Goal: Task Accomplishment & Management: Manage account settings

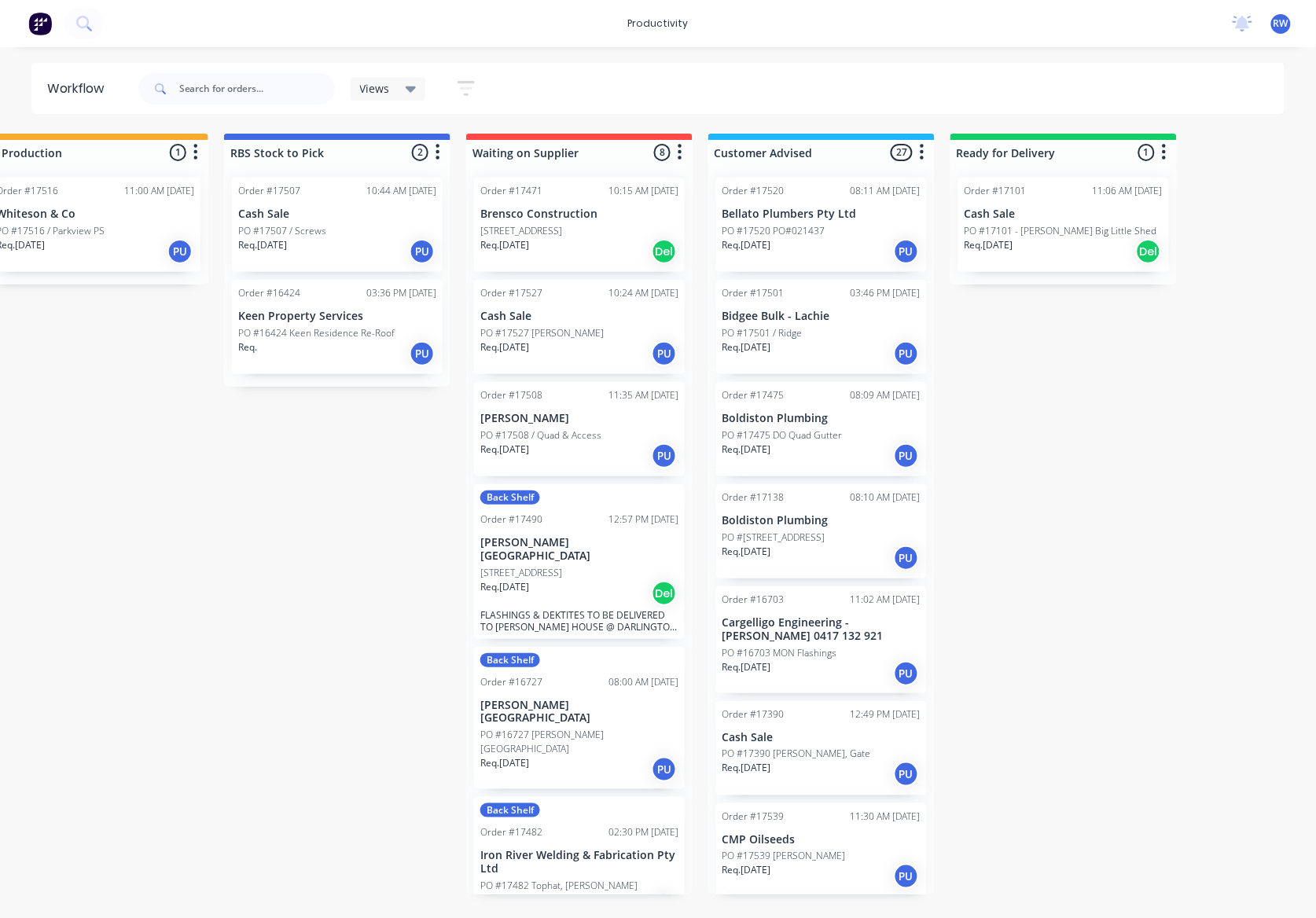
click at [802, 341] on div "Req. 09/09/25 PU" at bounding box center [821, 354] width 198 height 27
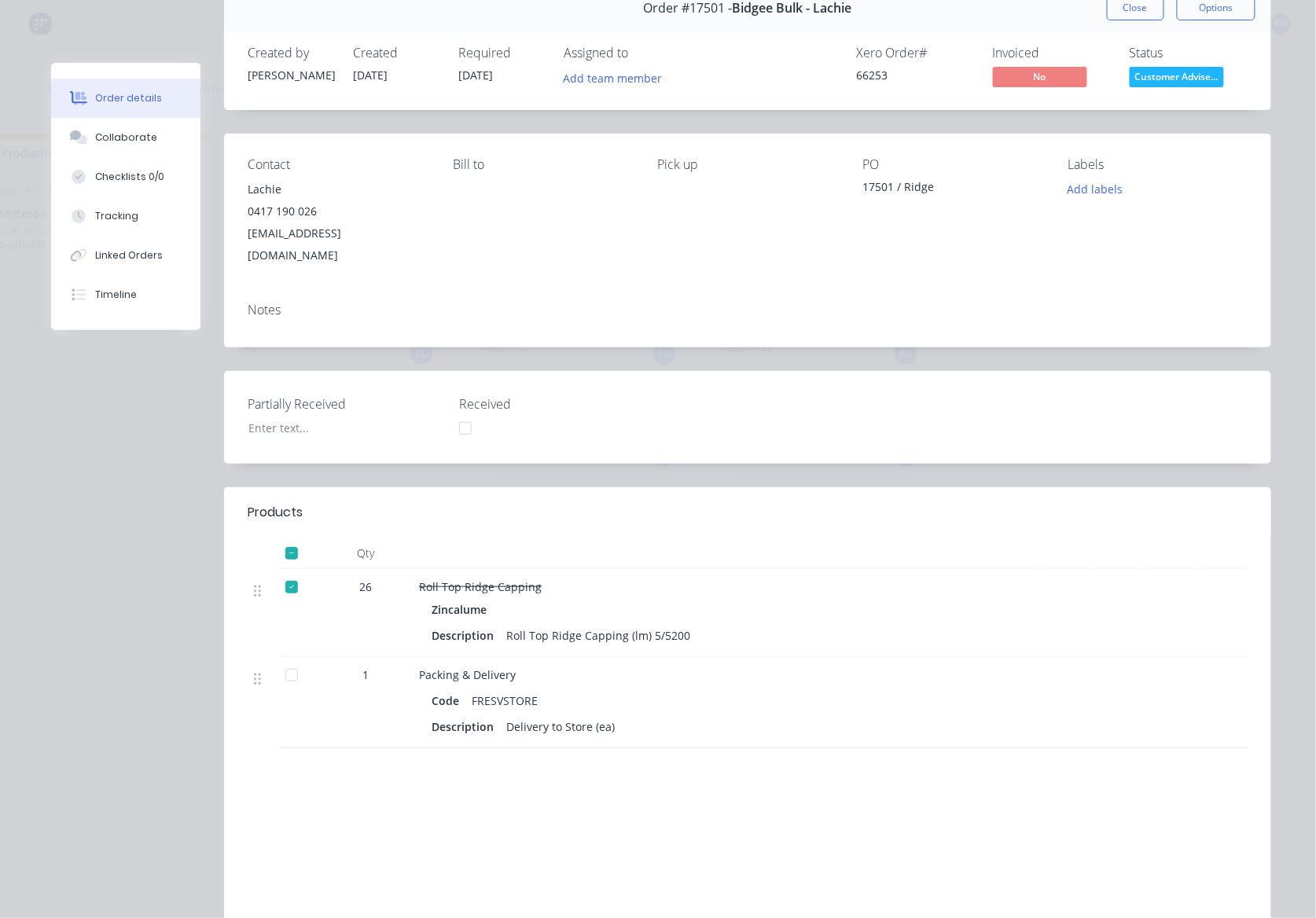
scroll to position [104, 0]
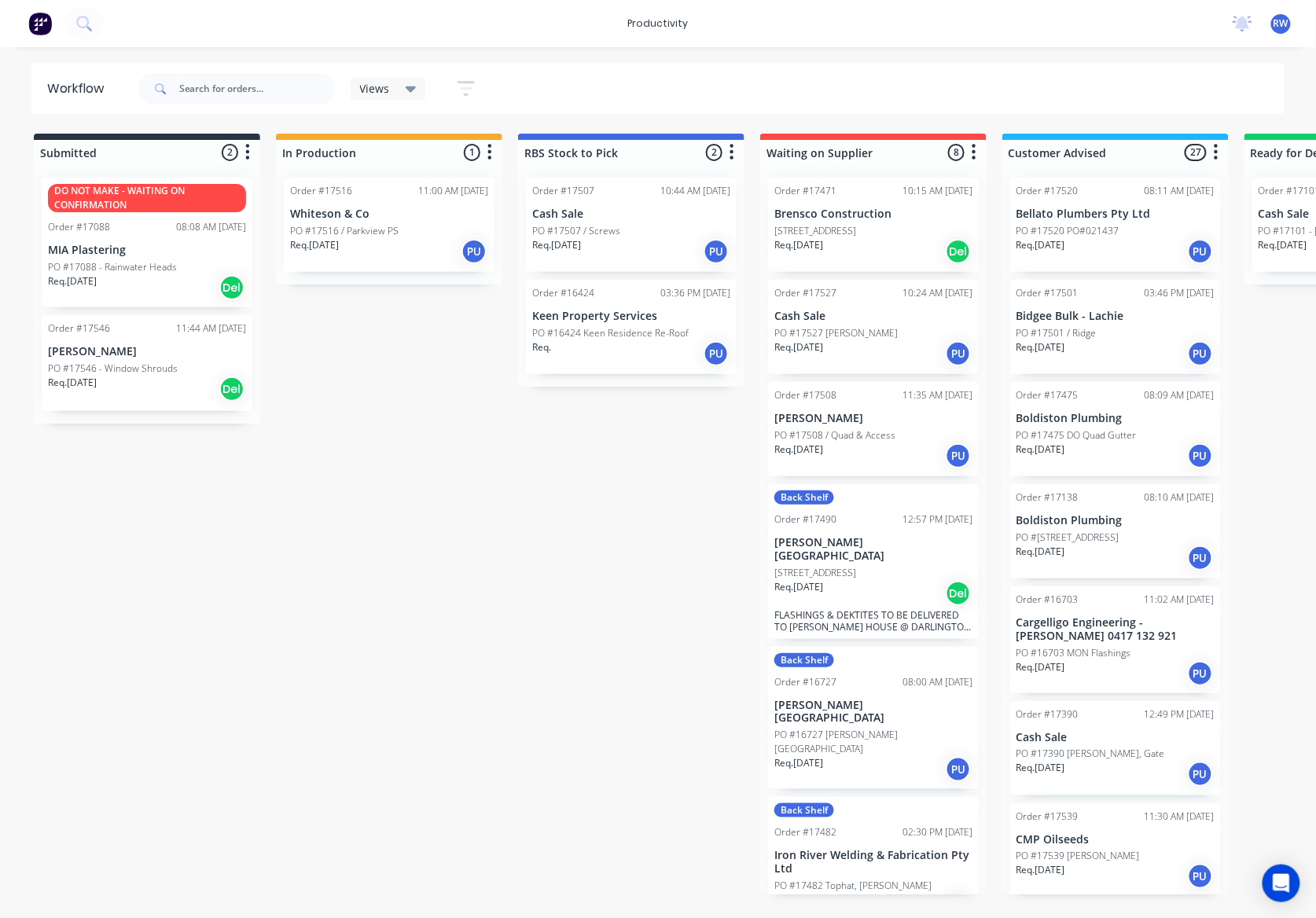
click at [104, 355] on p "[PERSON_NAME]" at bounding box center [146, 352] width 198 height 13
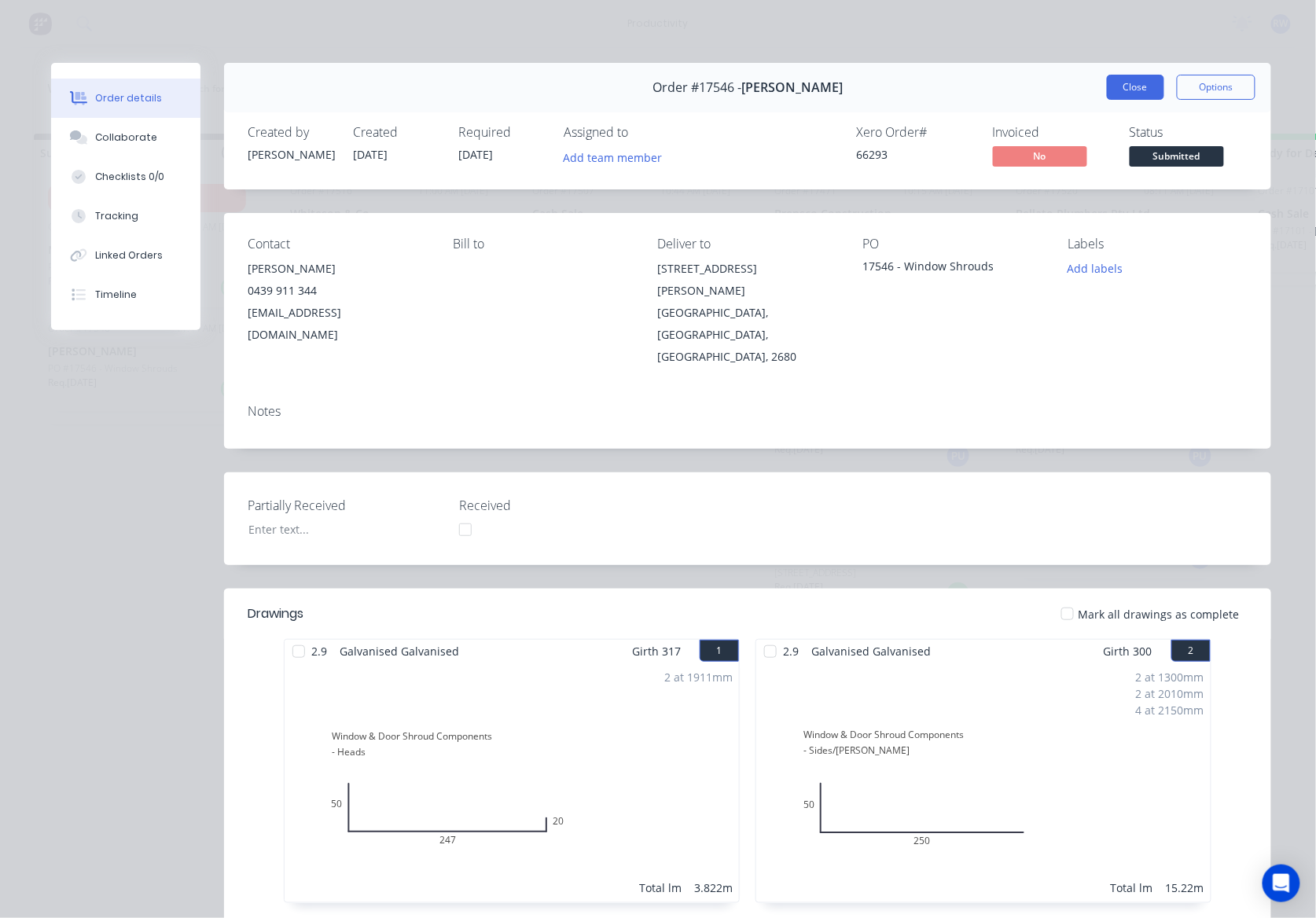
click at [1138, 98] on button "Close" at bounding box center [1136, 87] width 57 height 25
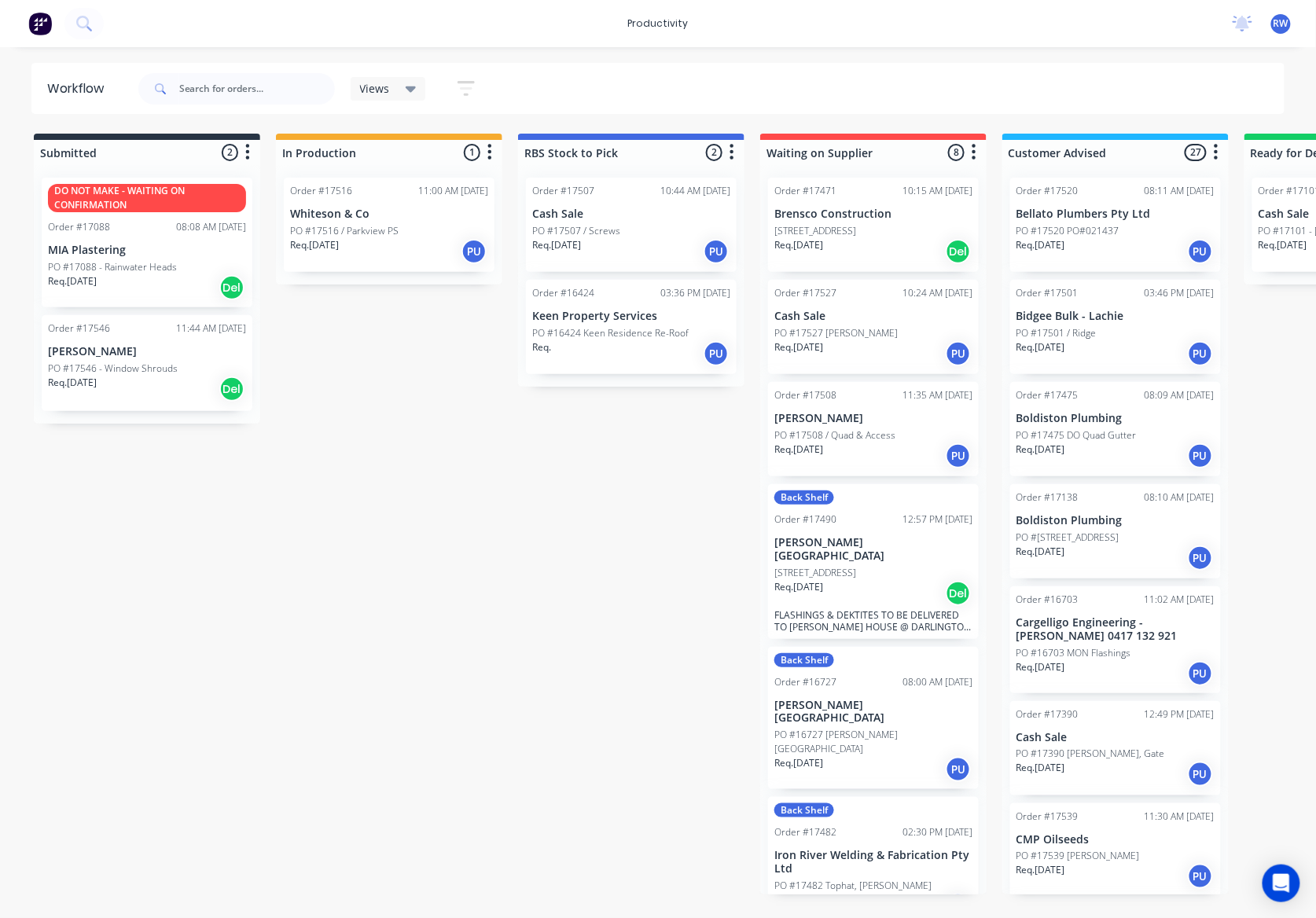
click at [152, 359] on div "Order #17546 11:44 AM 11/09/25 Zedd Cabins PO #17546 - Window Shrouds Req. 11/0…" at bounding box center [147, 363] width 211 height 96
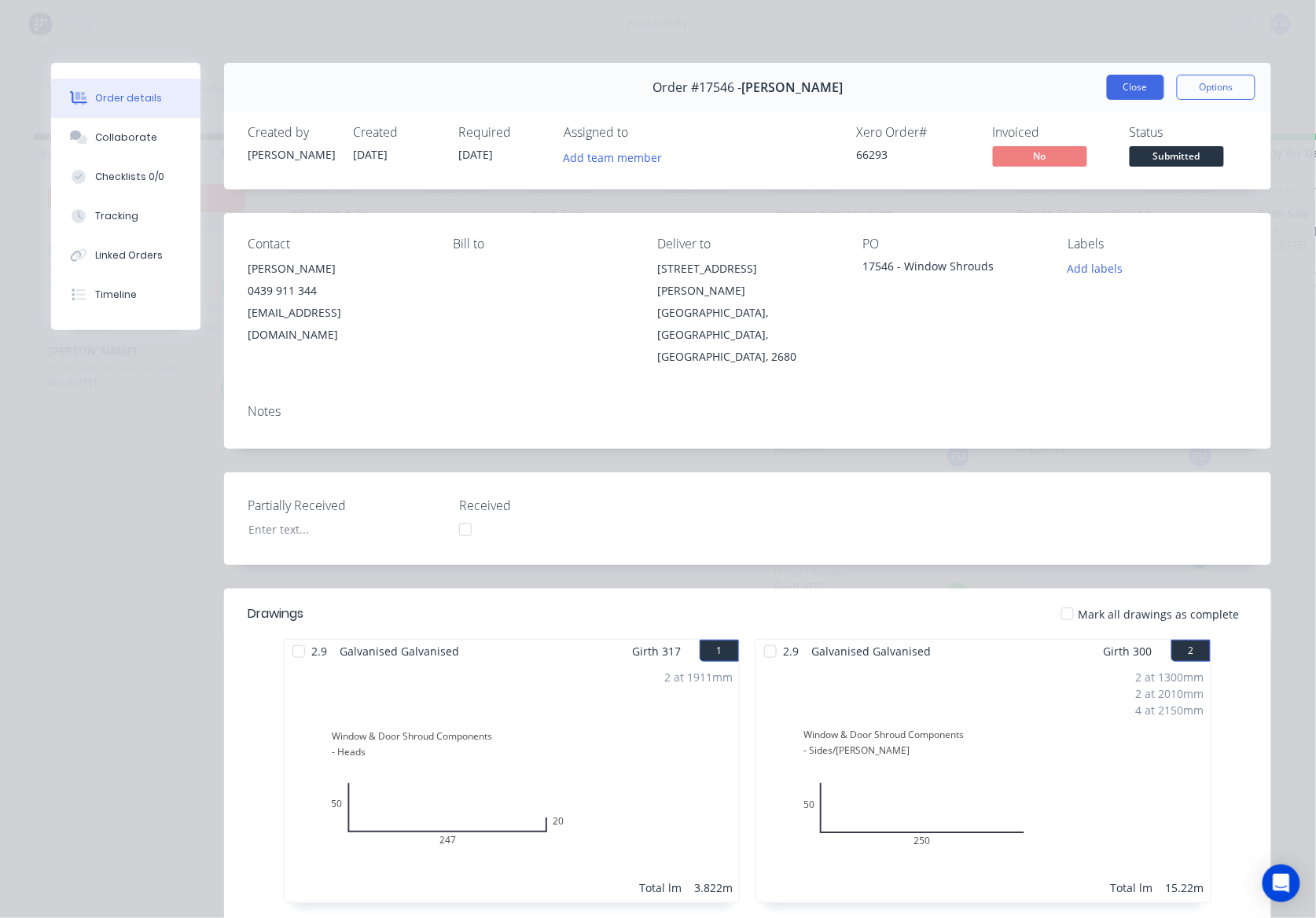
click at [1111, 83] on button "Close" at bounding box center [1136, 87] width 57 height 25
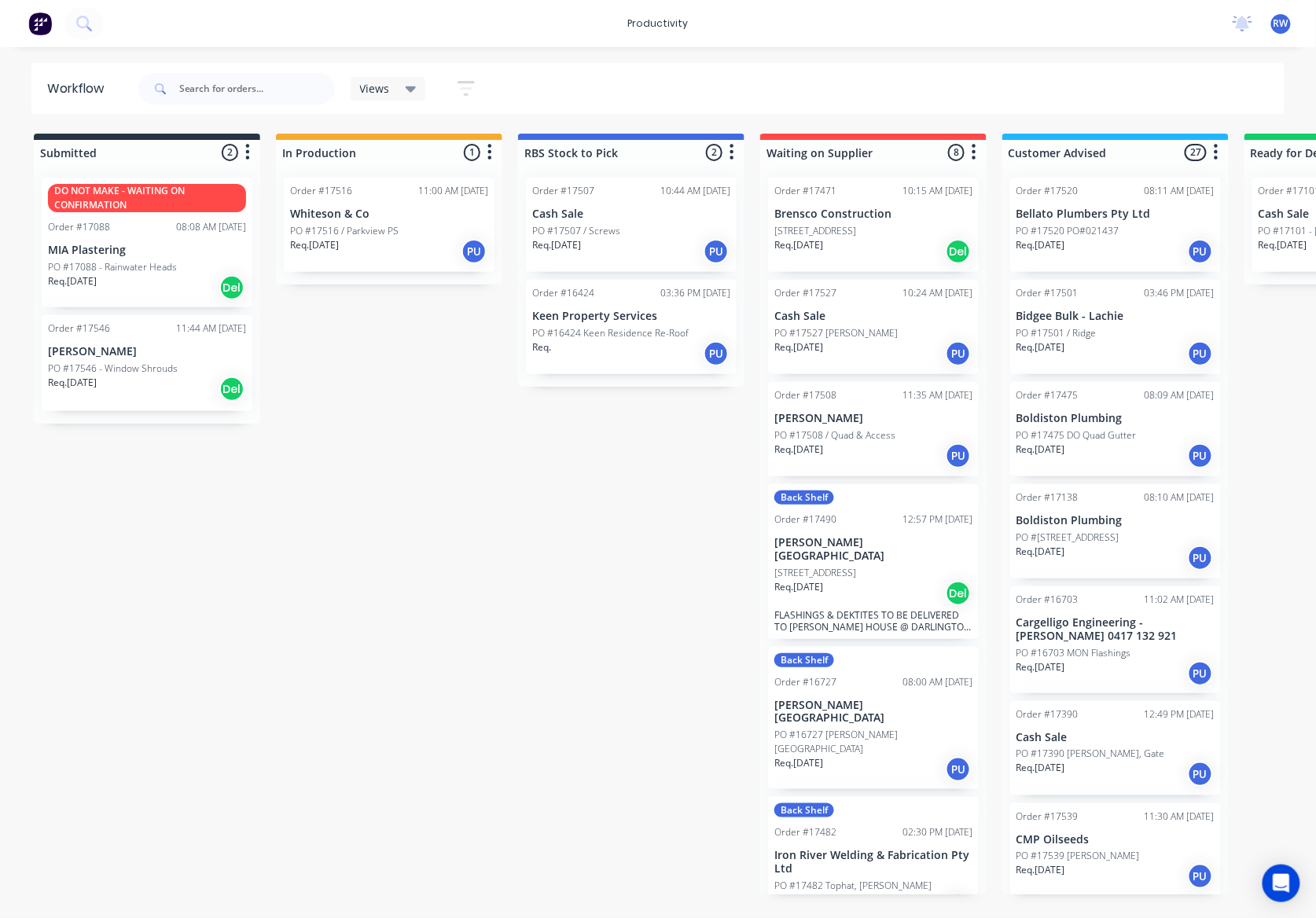
click at [520, 674] on div "Submitted 2 Sort By Created date Required date Order number Customer name Most …" at bounding box center [957, 514] width 1938 height 761
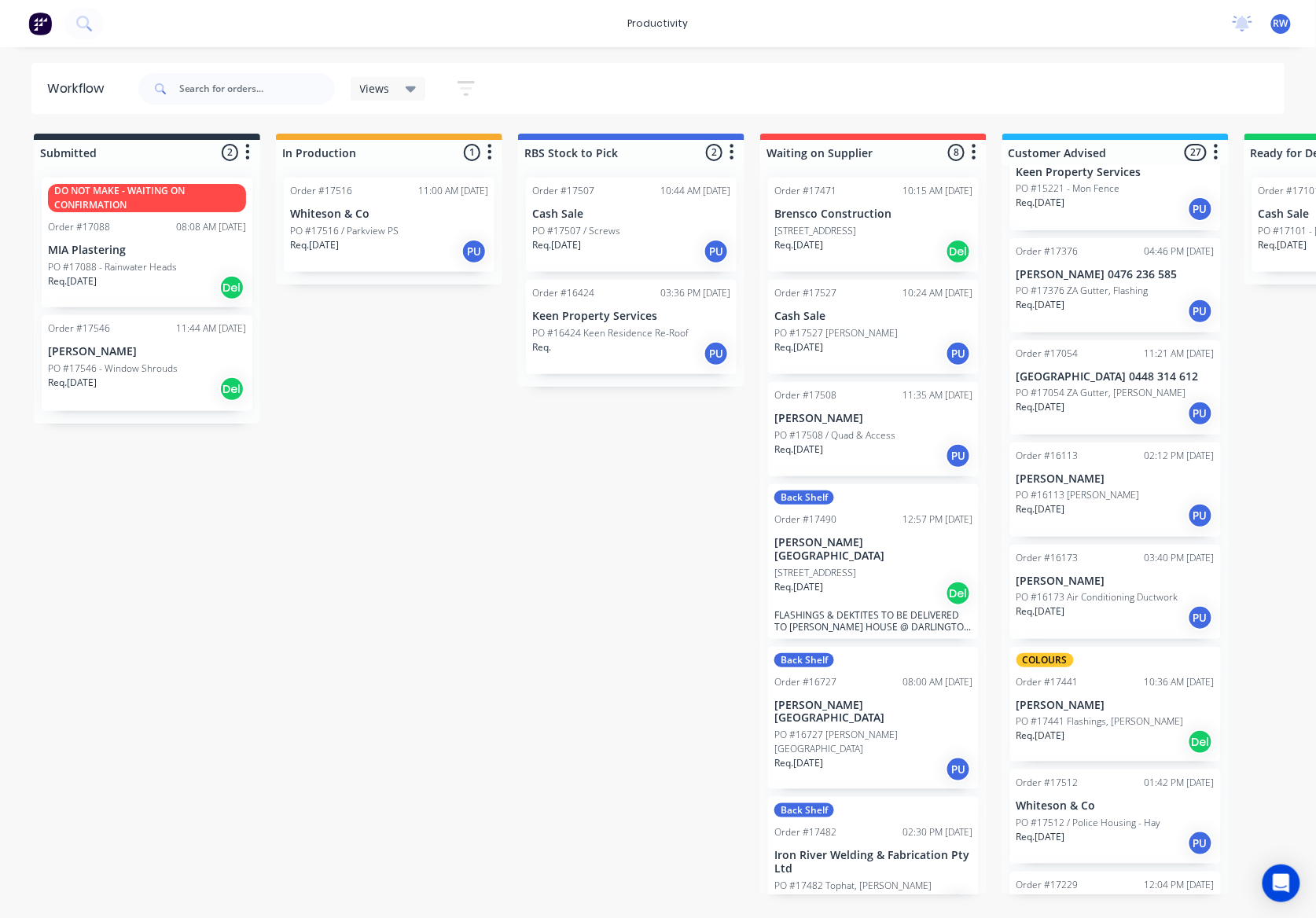
scroll to position [2160, 0]
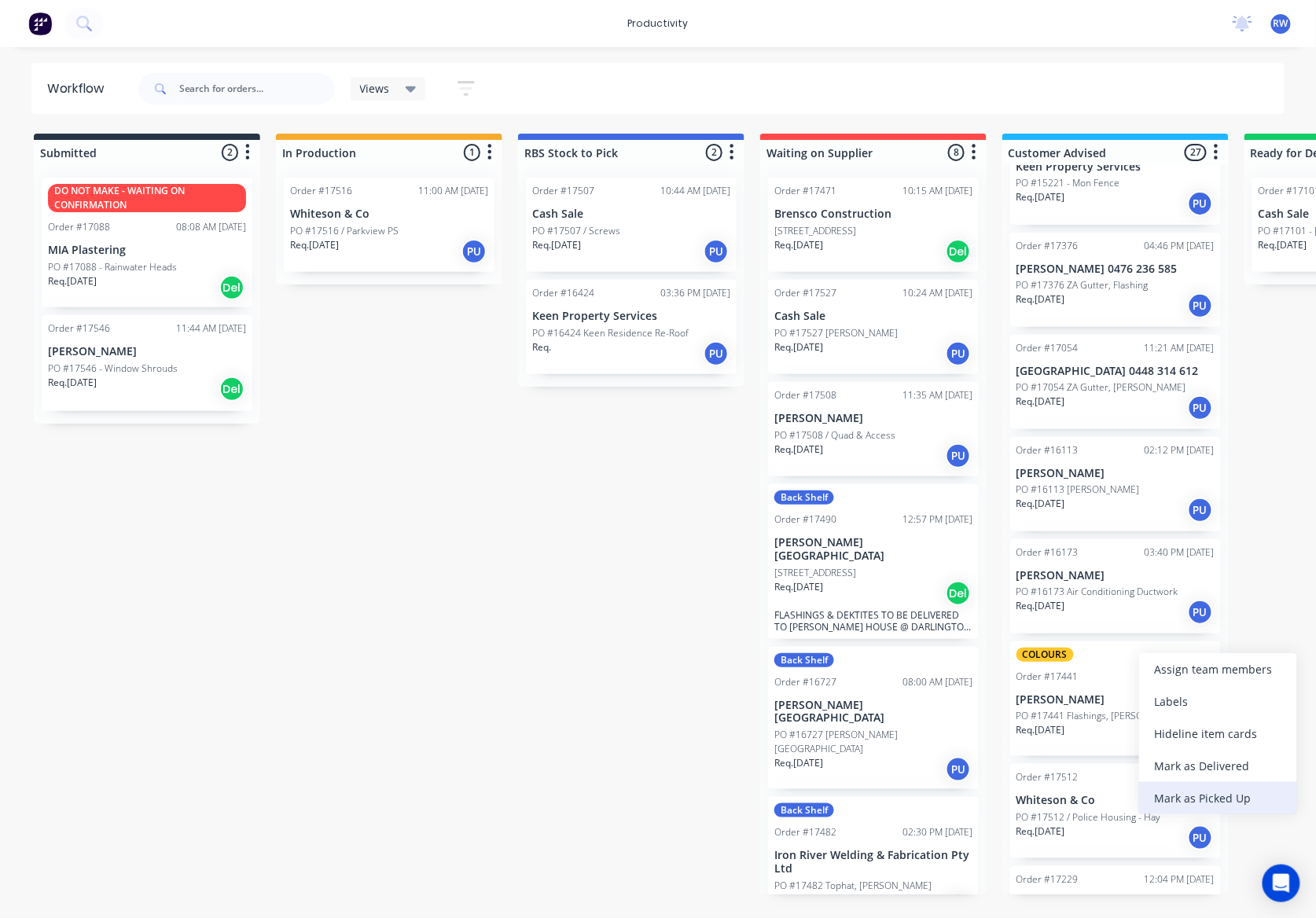
click at [1209, 794] on div "Mark as Picked Up" at bounding box center [1218, 797] width 158 height 32
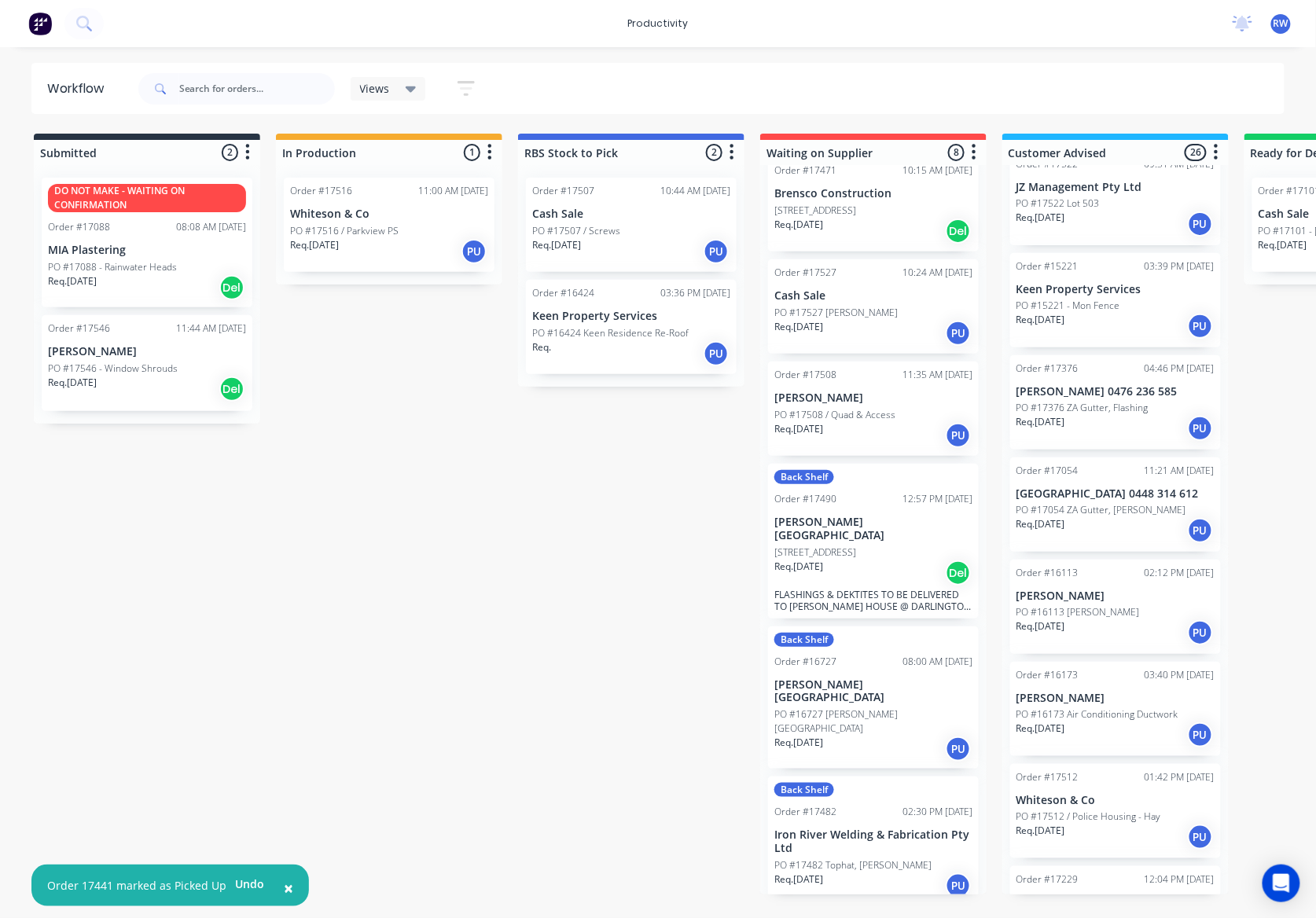
scroll to position [0, 0]
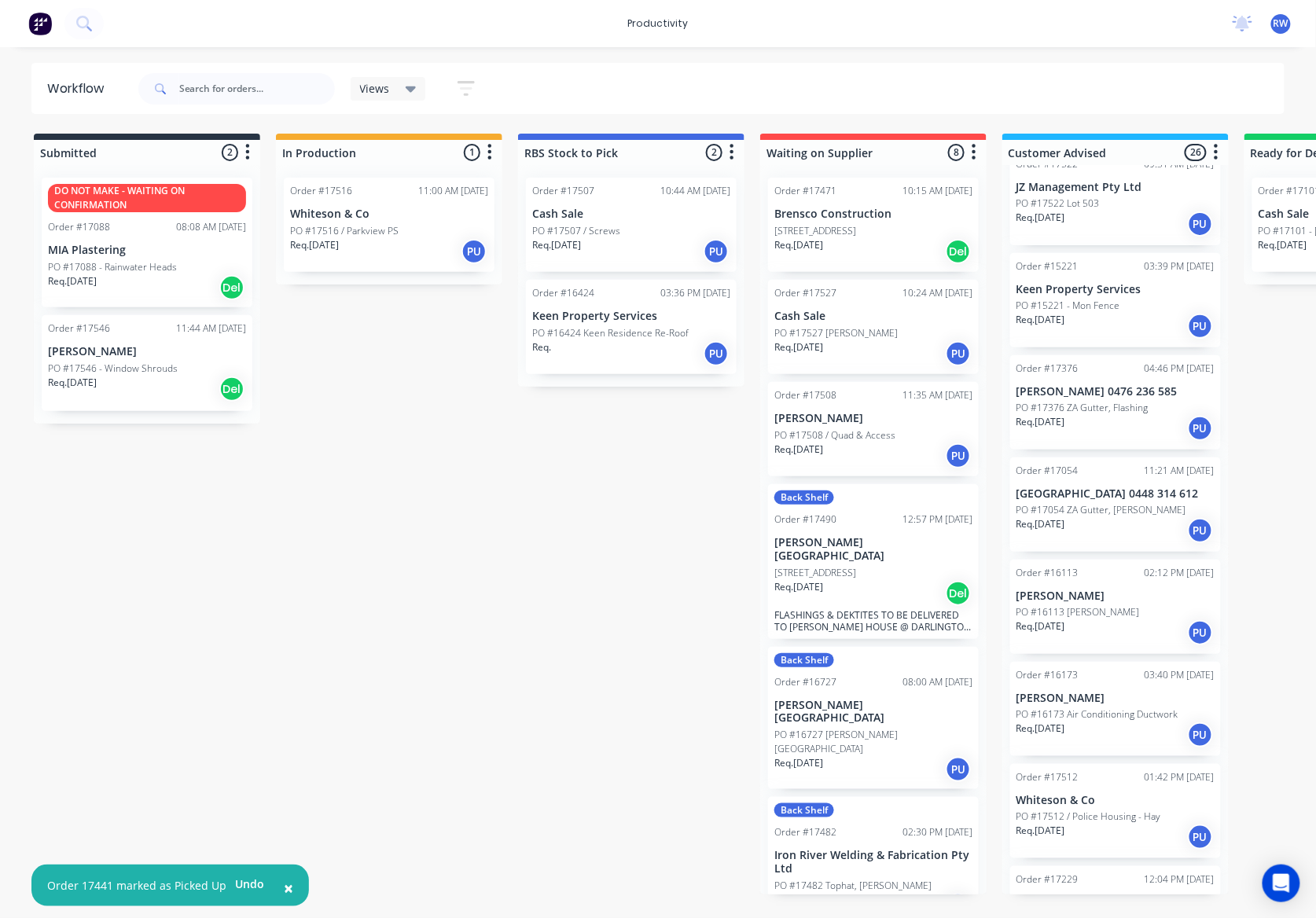
click at [899, 340] on div "PO #17527 [PERSON_NAME]" at bounding box center [873, 333] width 198 height 14
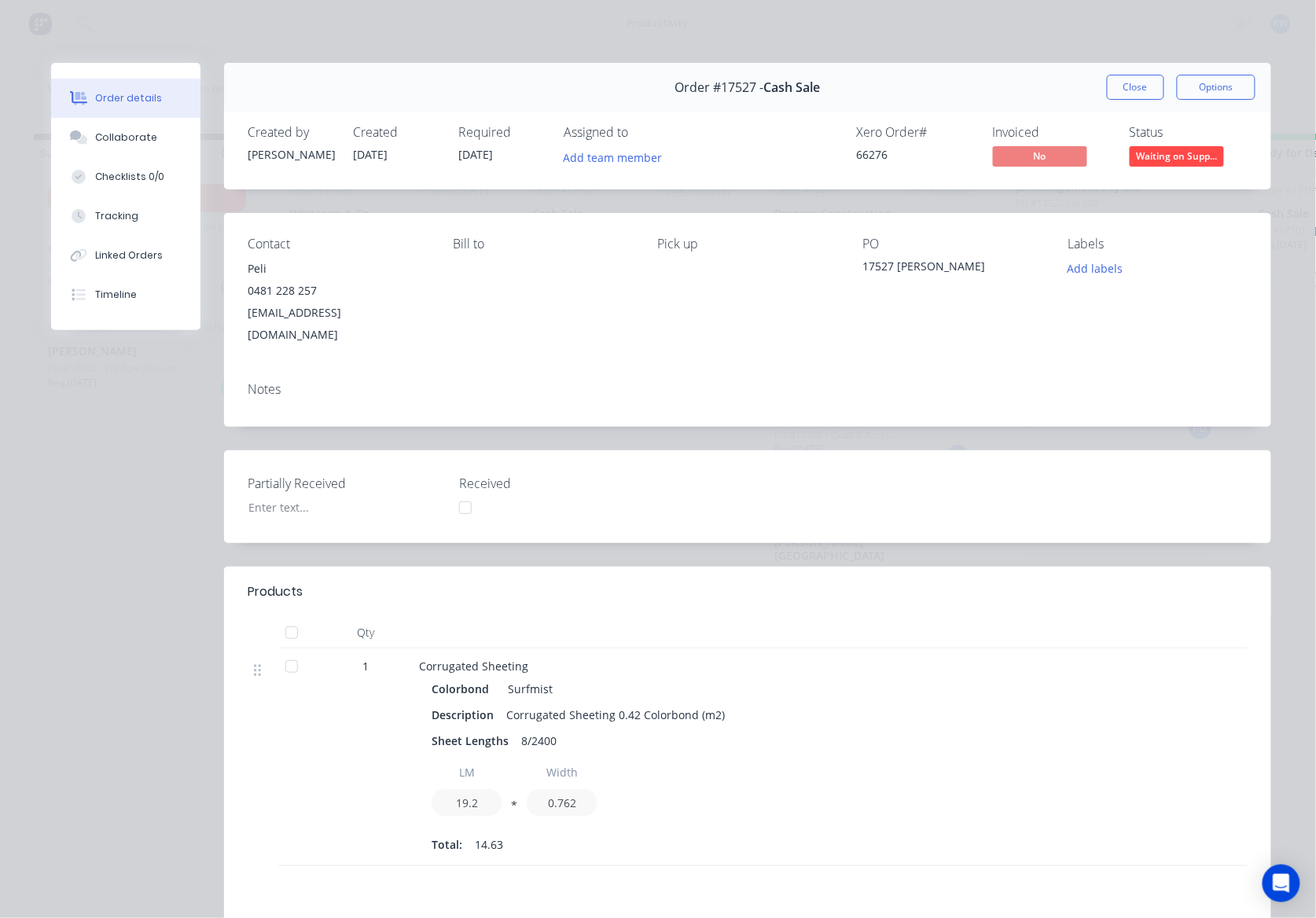
click at [276, 654] on div at bounding box center [291, 666] width 31 height 31
click at [286, 651] on div at bounding box center [291, 666] width 31 height 31
click at [1136, 84] on button "Close" at bounding box center [1136, 87] width 57 height 25
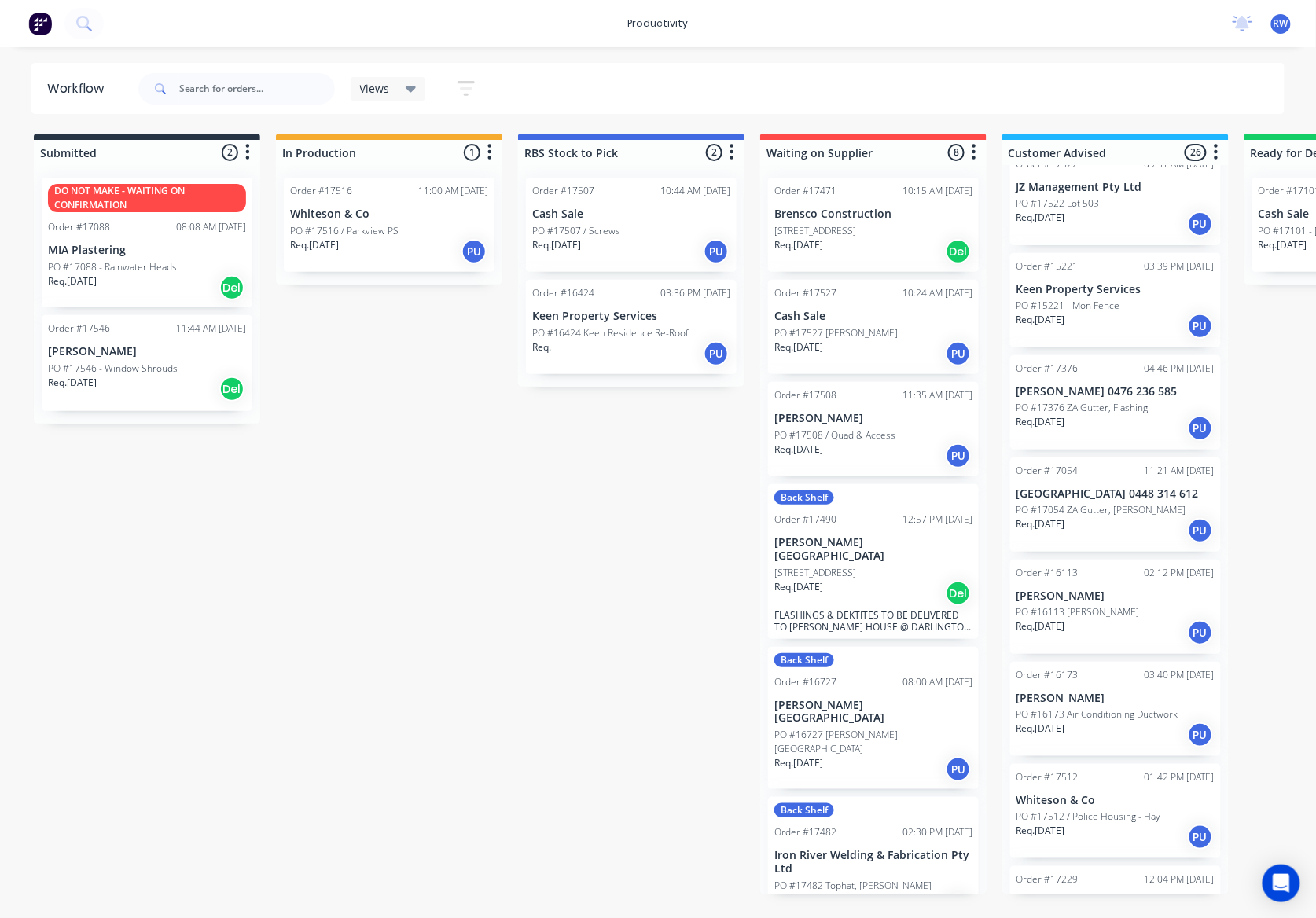
click at [922, 264] on div "Req. 01/09/25 Del" at bounding box center [873, 251] width 198 height 27
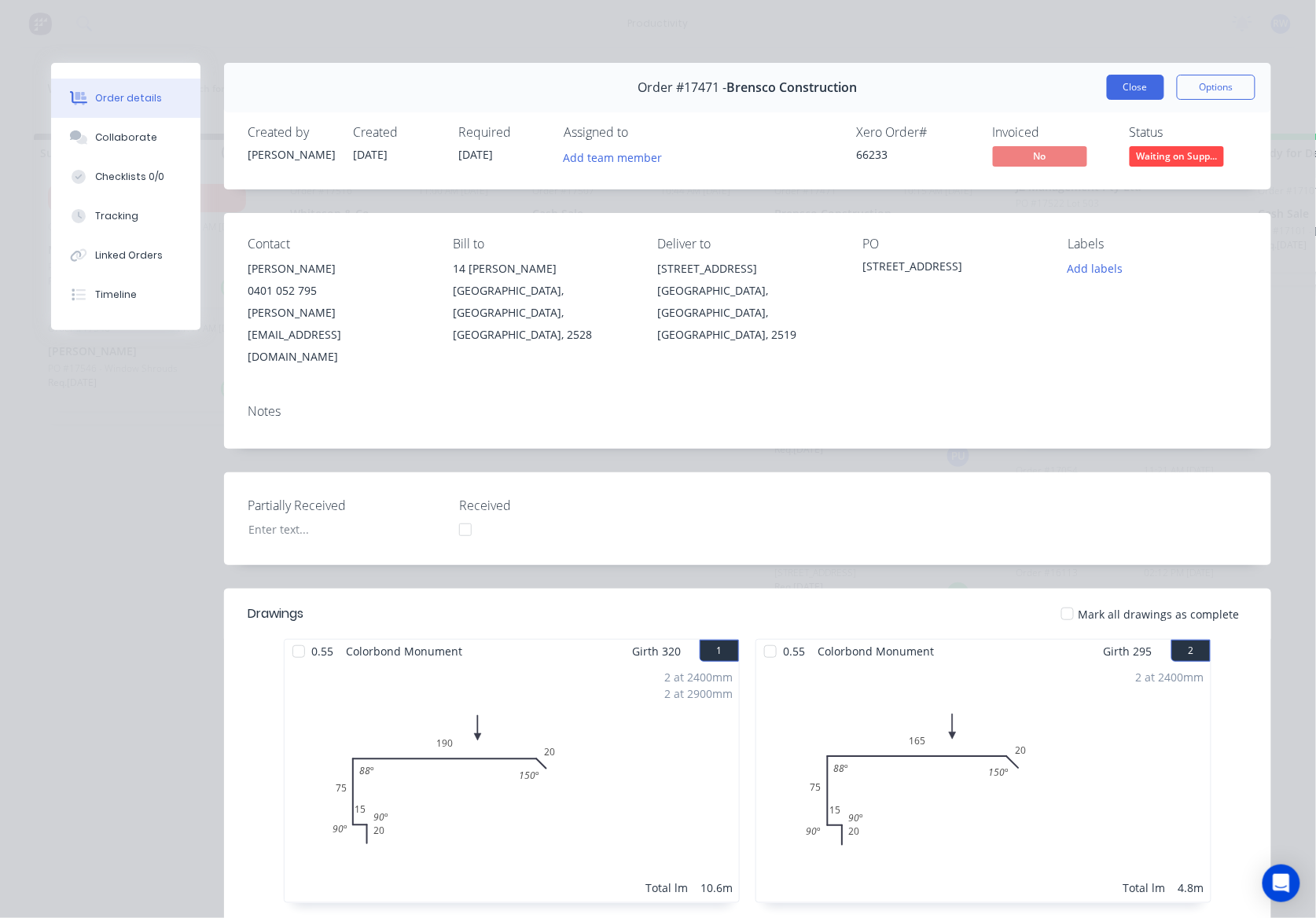
click at [1130, 83] on button "Close" at bounding box center [1136, 87] width 57 height 25
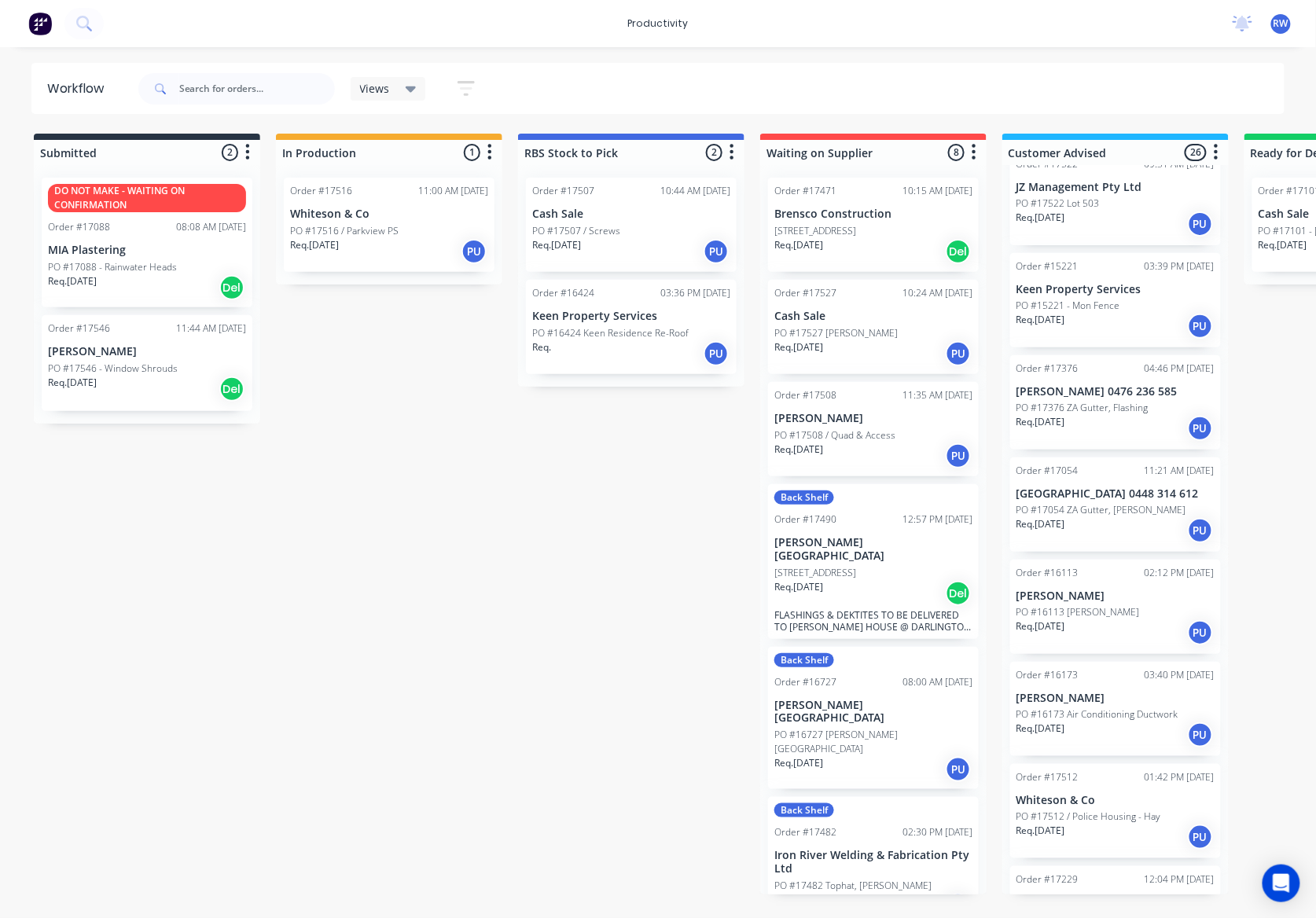
click at [881, 442] on p "PO #17508 / Quad & Access" at bounding box center [835, 435] width 121 height 14
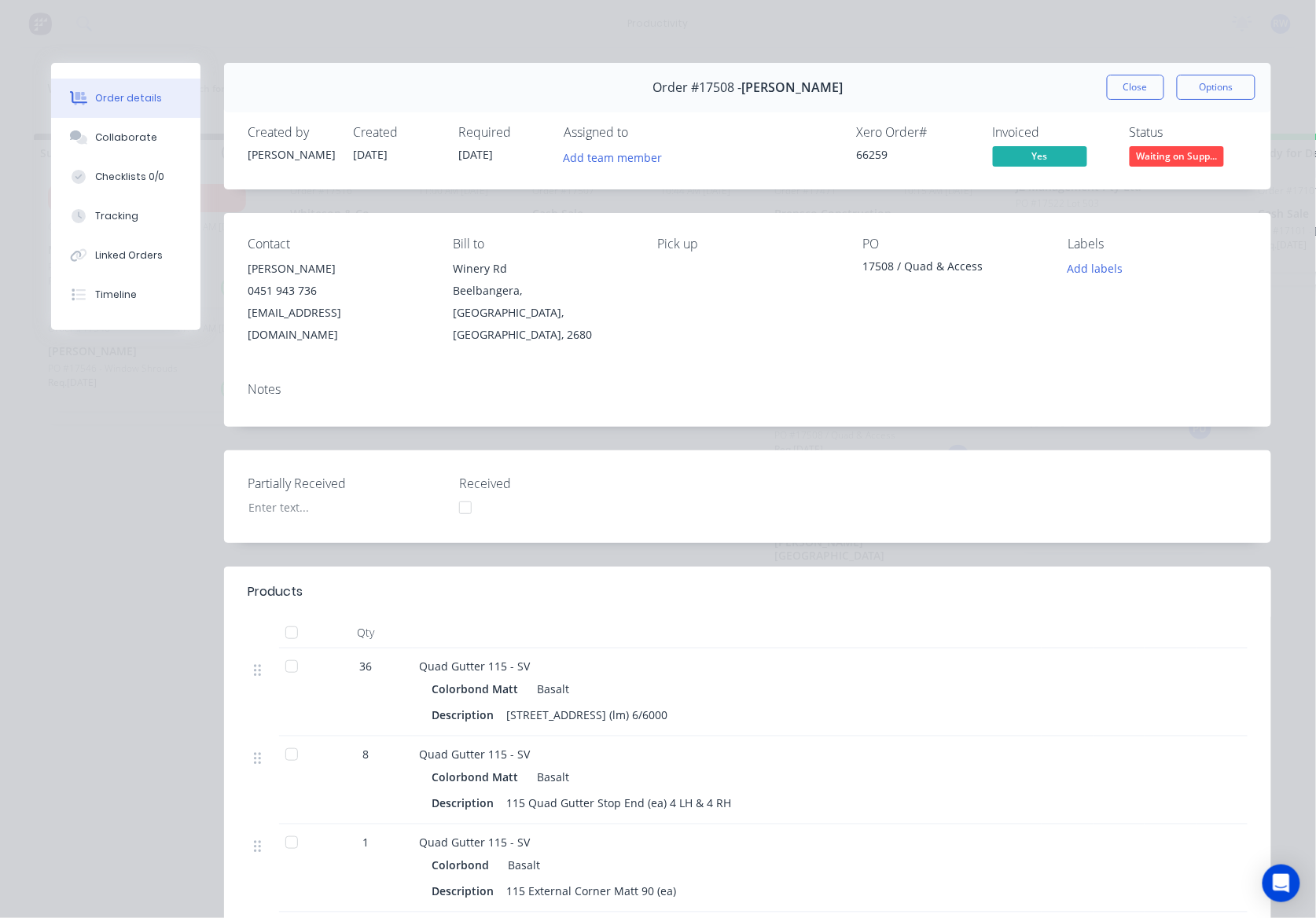
click at [287, 651] on div at bounding box center [291, 666] width 31 height 31
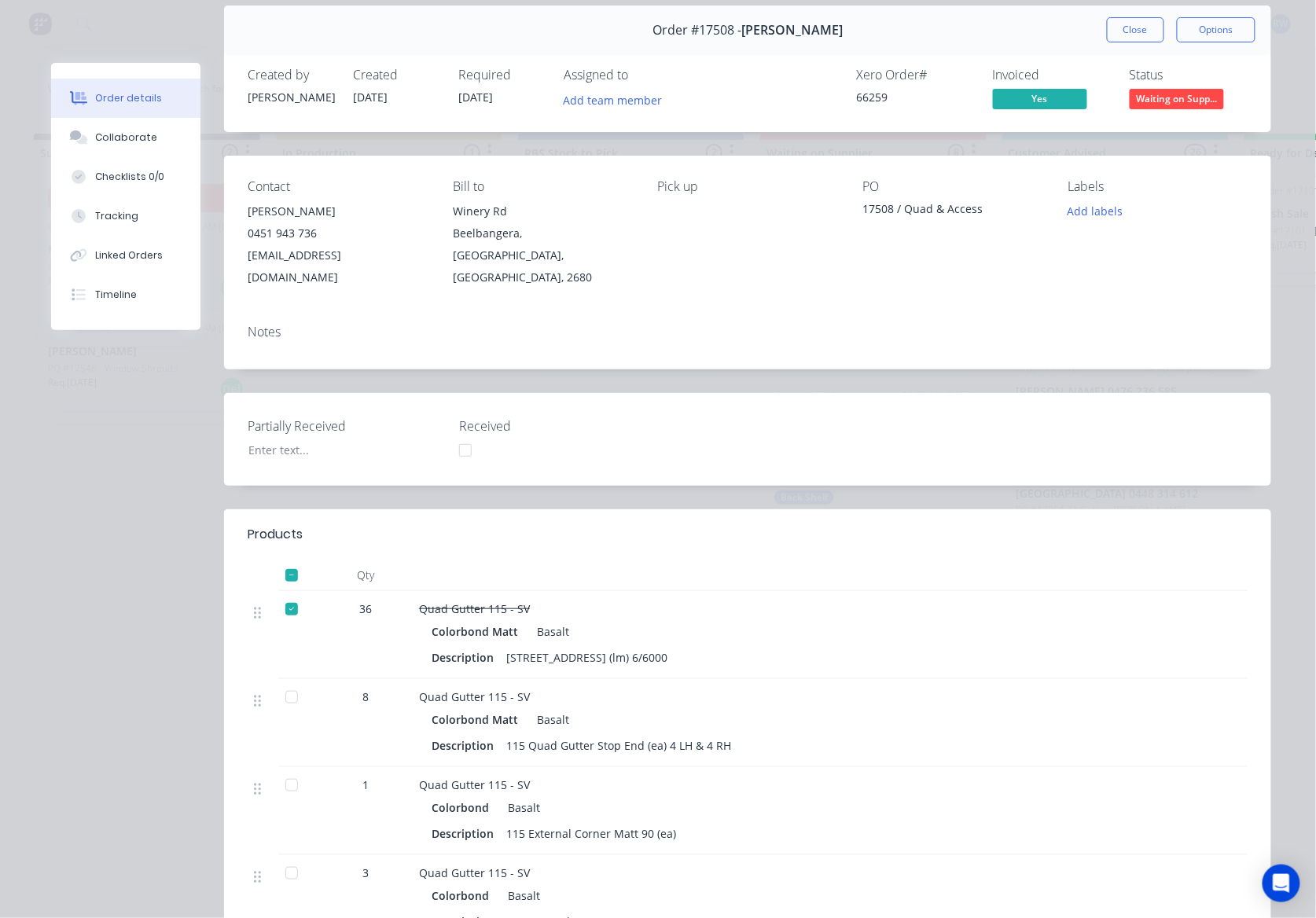
scroll to position [104, 0]
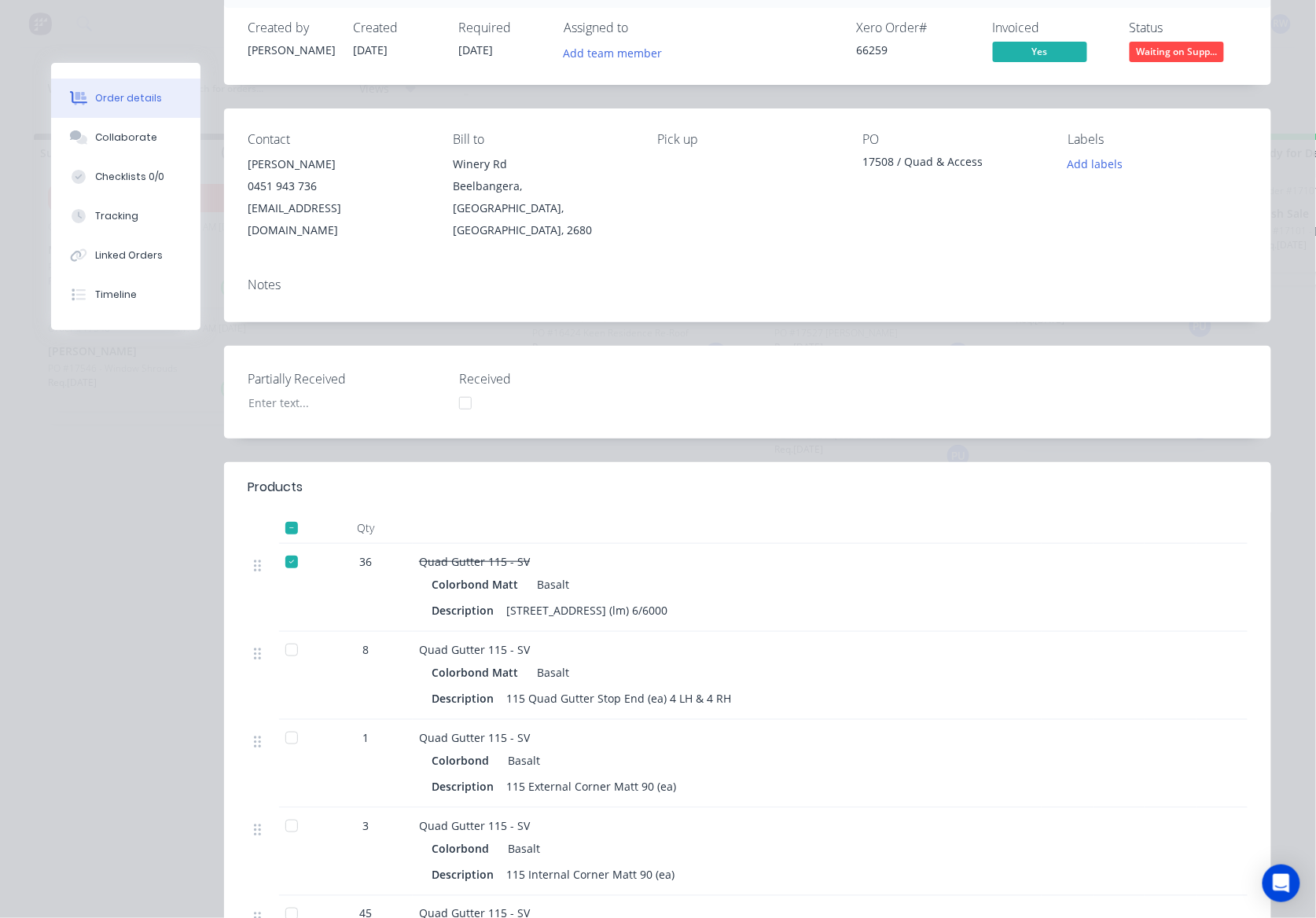
click at [285, 634] on div at bounding box center [291, 650] width 31 height 31
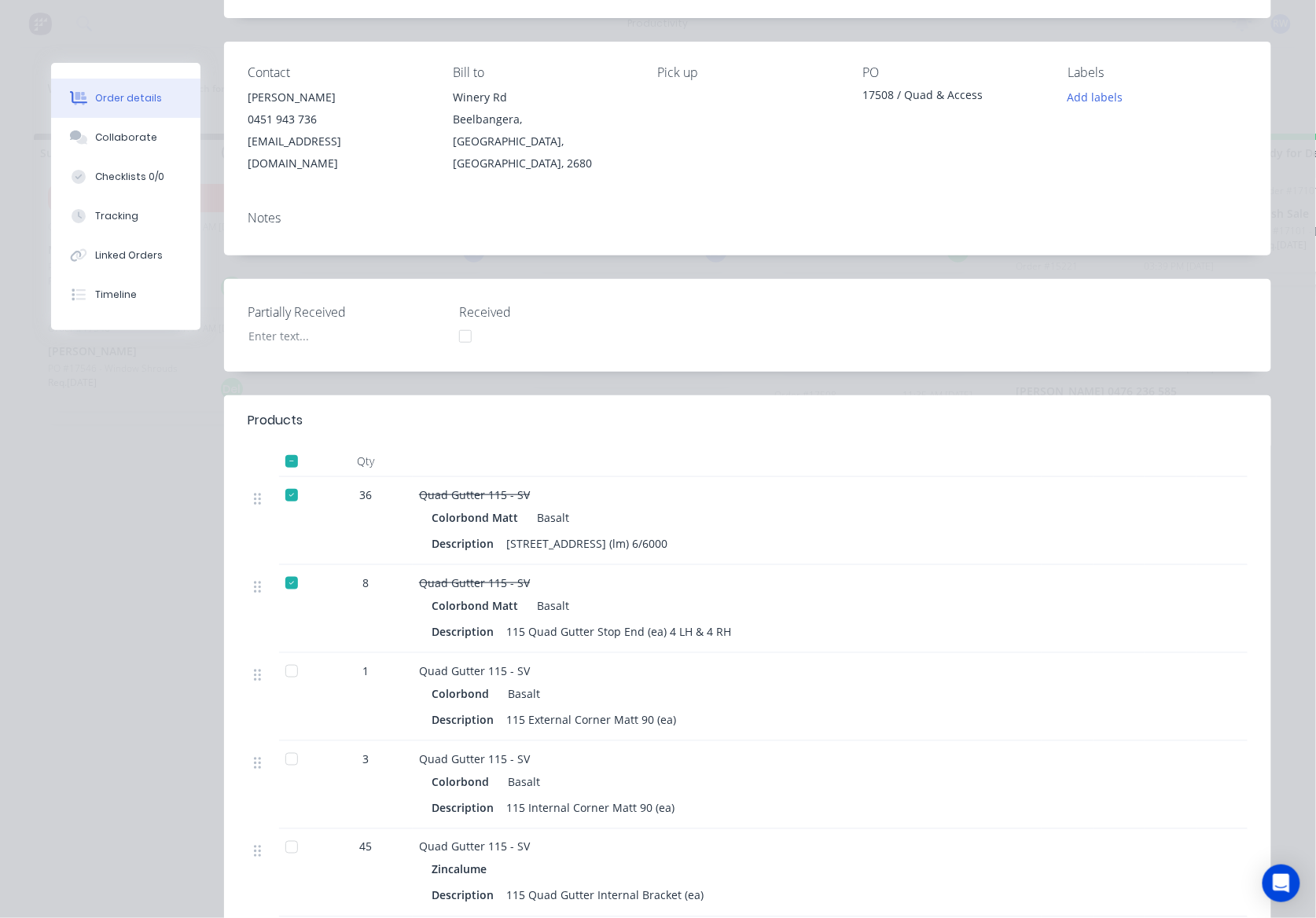
scroll to position [209, 0]
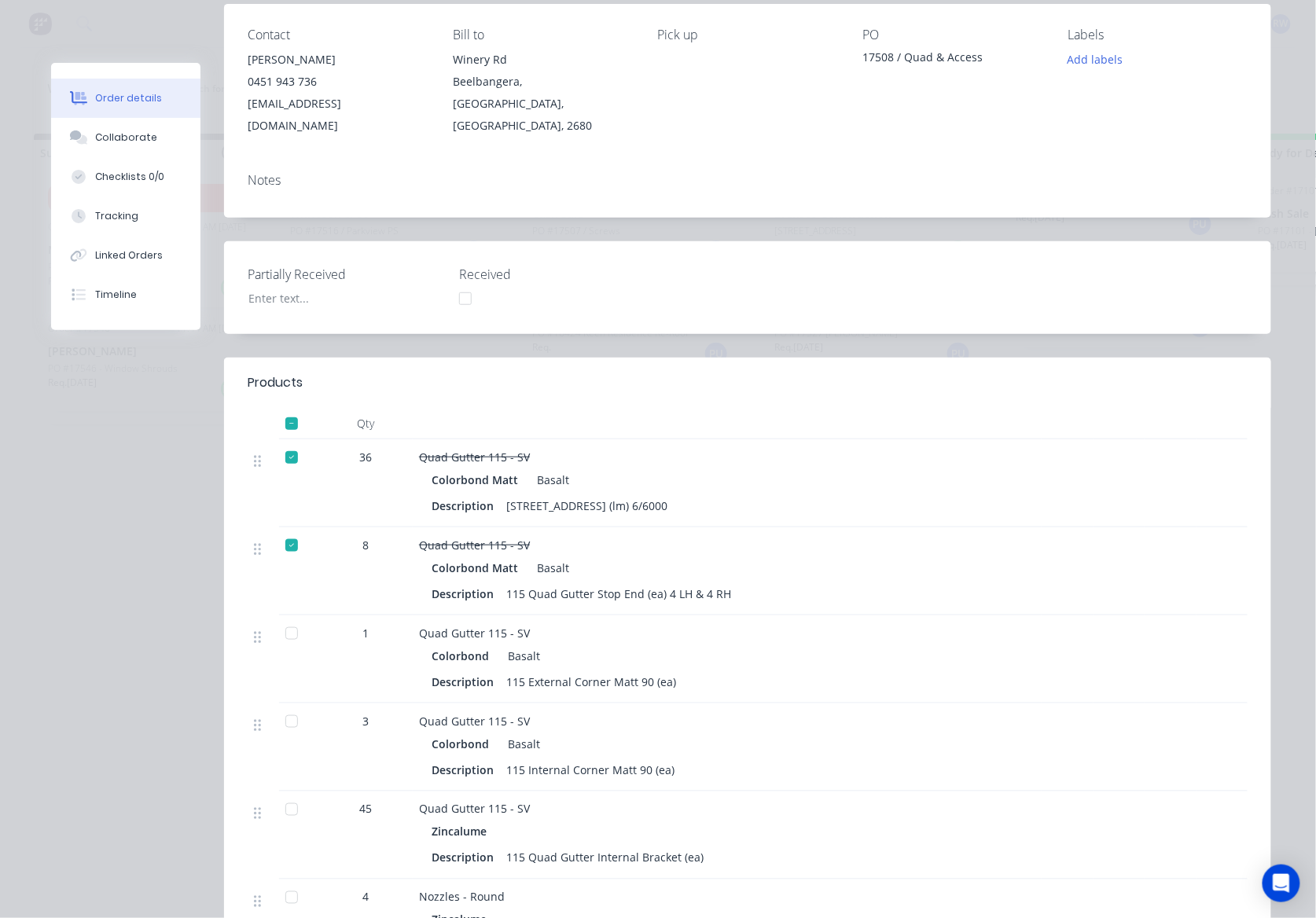
click at [286, 618] on div at bounding box center [291, 633] width 31 height 31
click at [281, 706] on div at bounding box center [291, 721] width 31 height 31
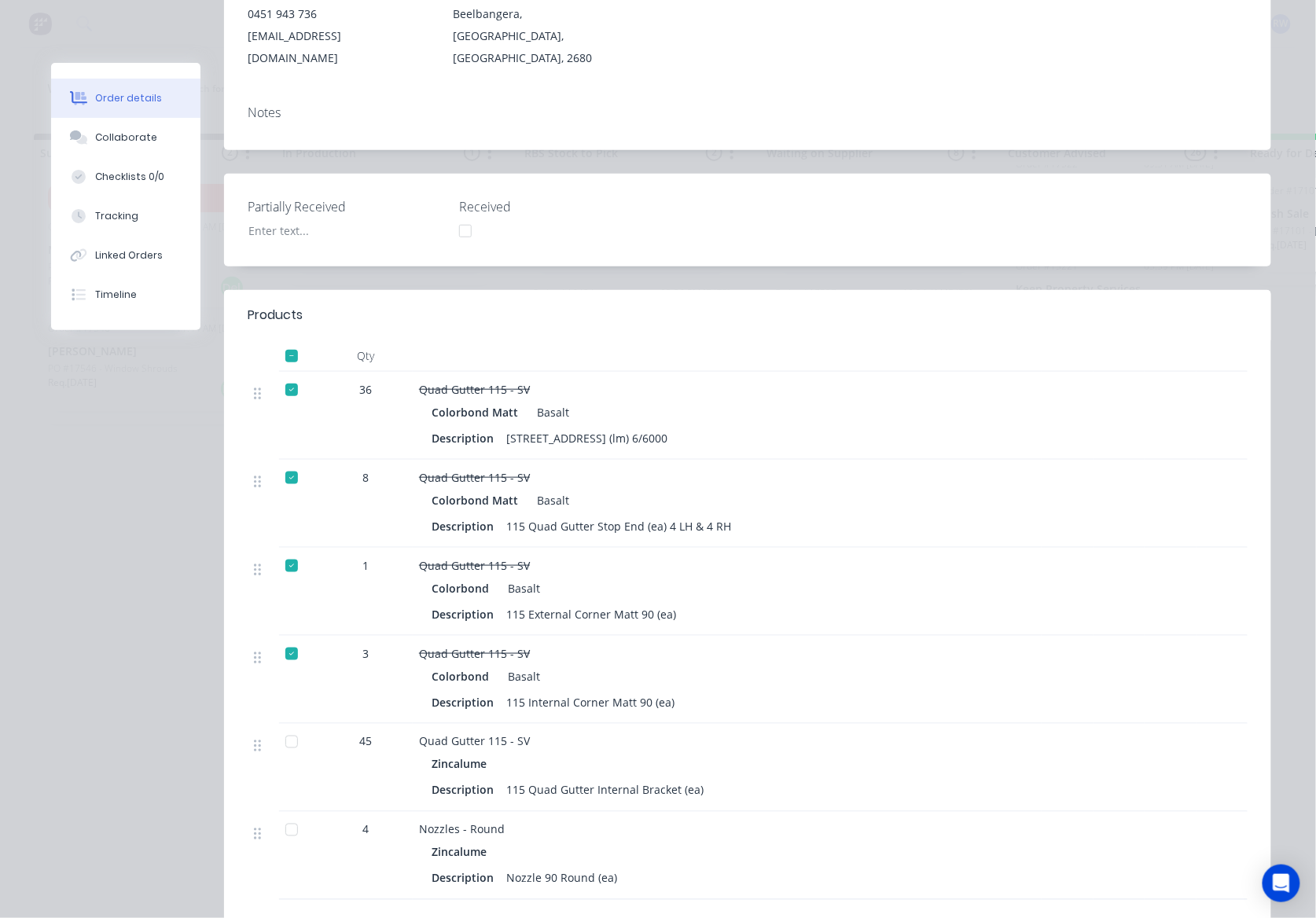
scroll to position [314, 0]
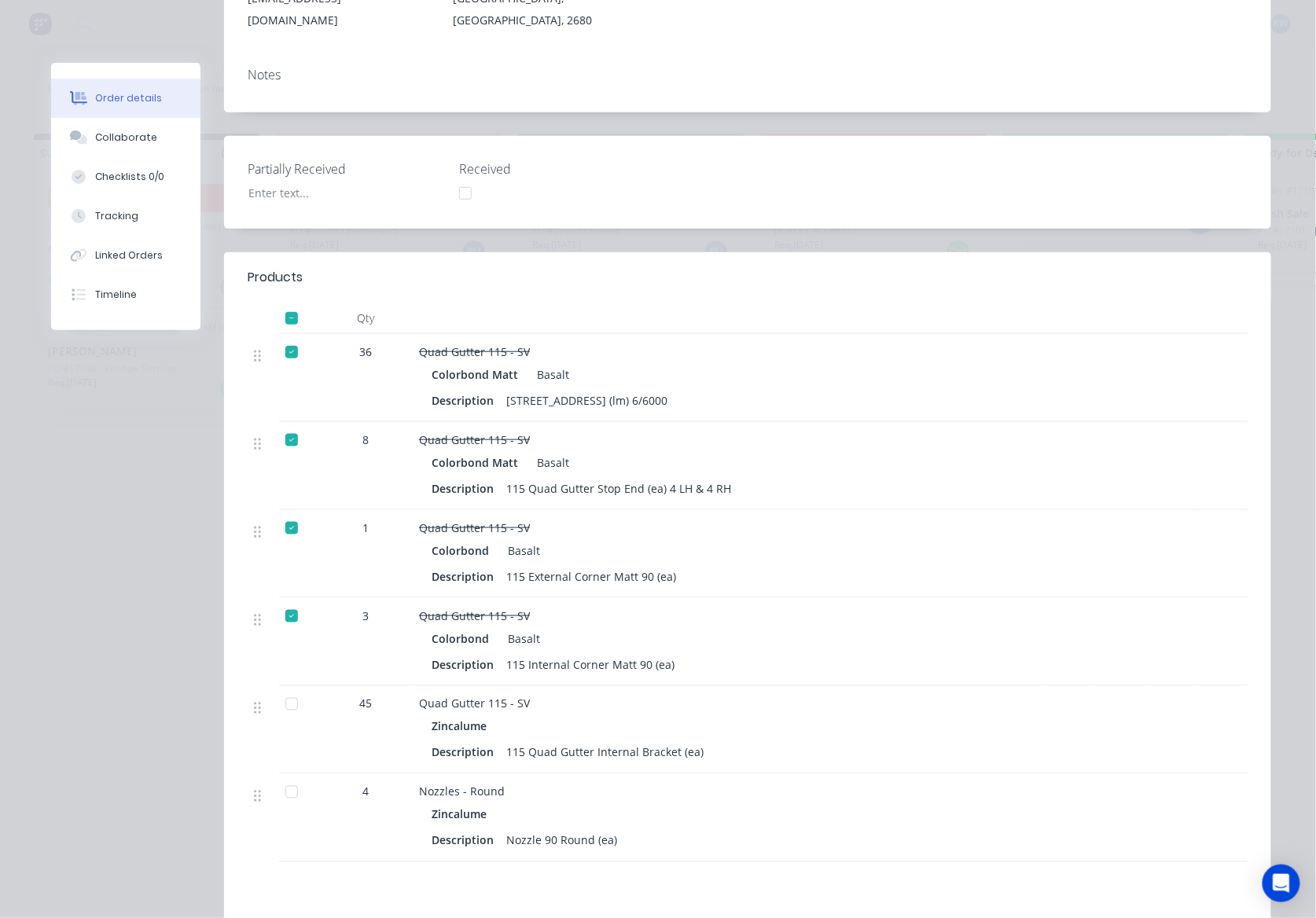
click at [281, 688] on div at bounding box center [291, 704] width 31 height 31
click at [278, 778] on div at bounding box center [291, 792] width 31 height 31
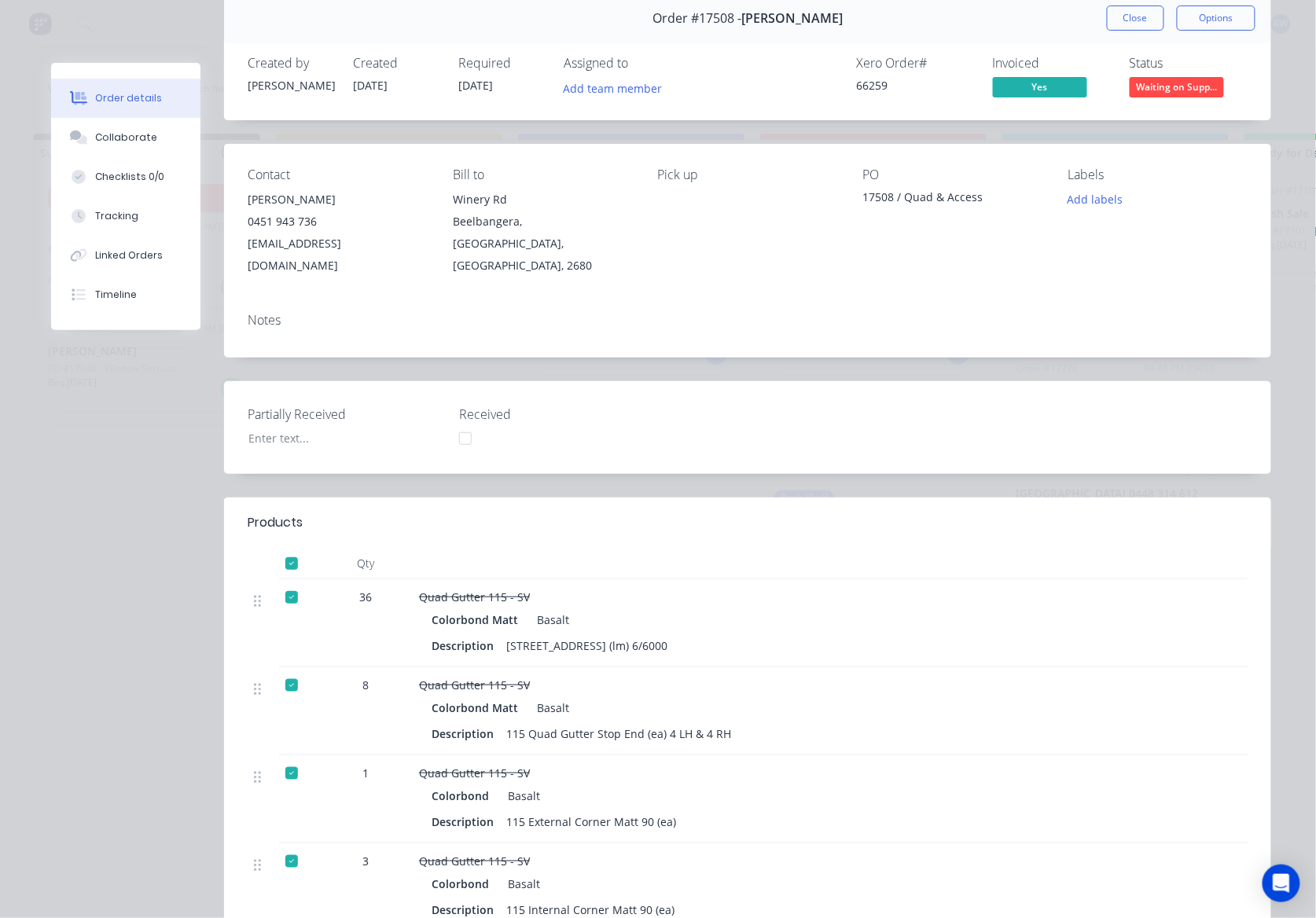
scroll to position [104, 0]
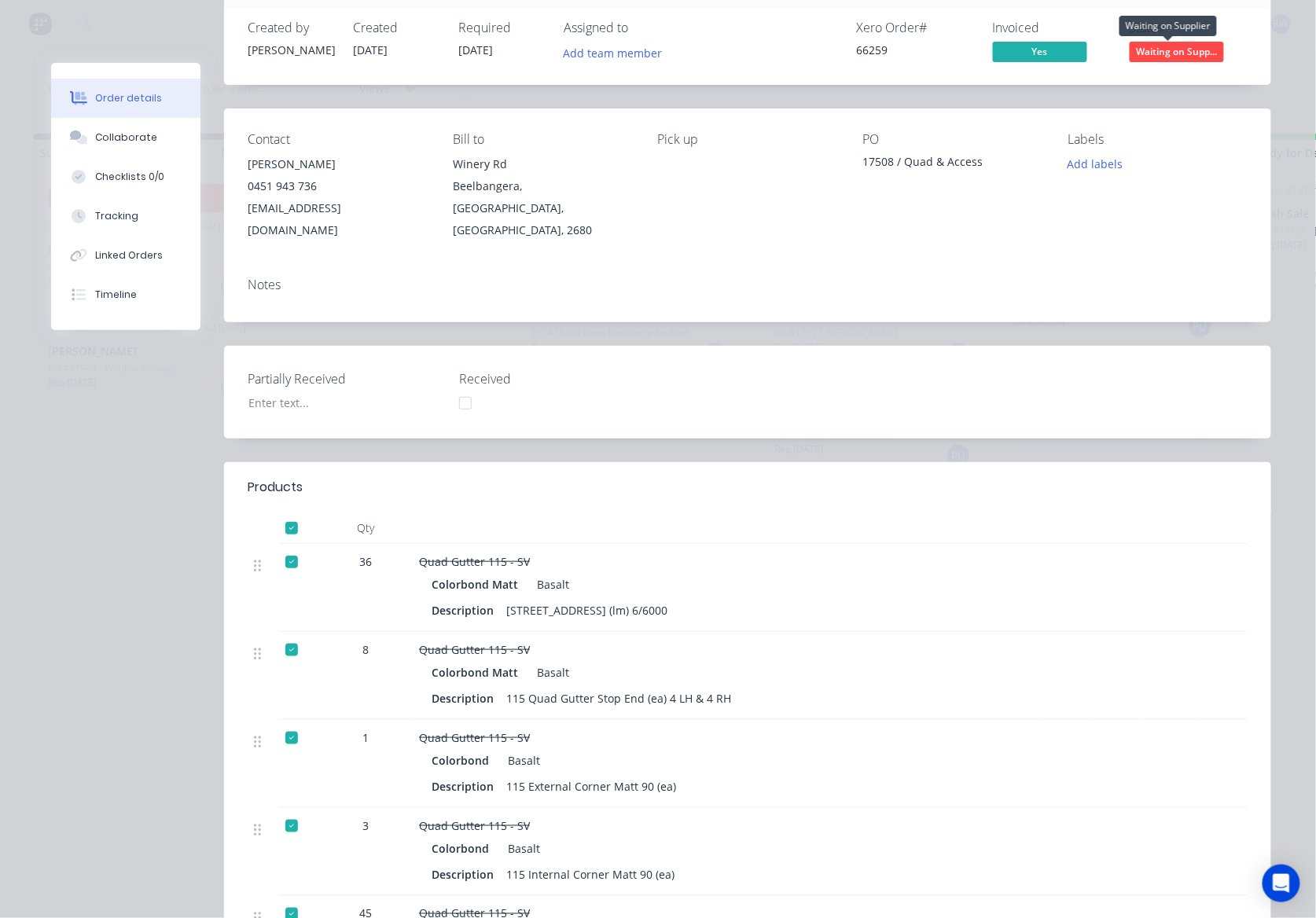
click at [1154, 51] on span "Waiting on Supp..." at bounding box center [1177, 52] width 94 height 20
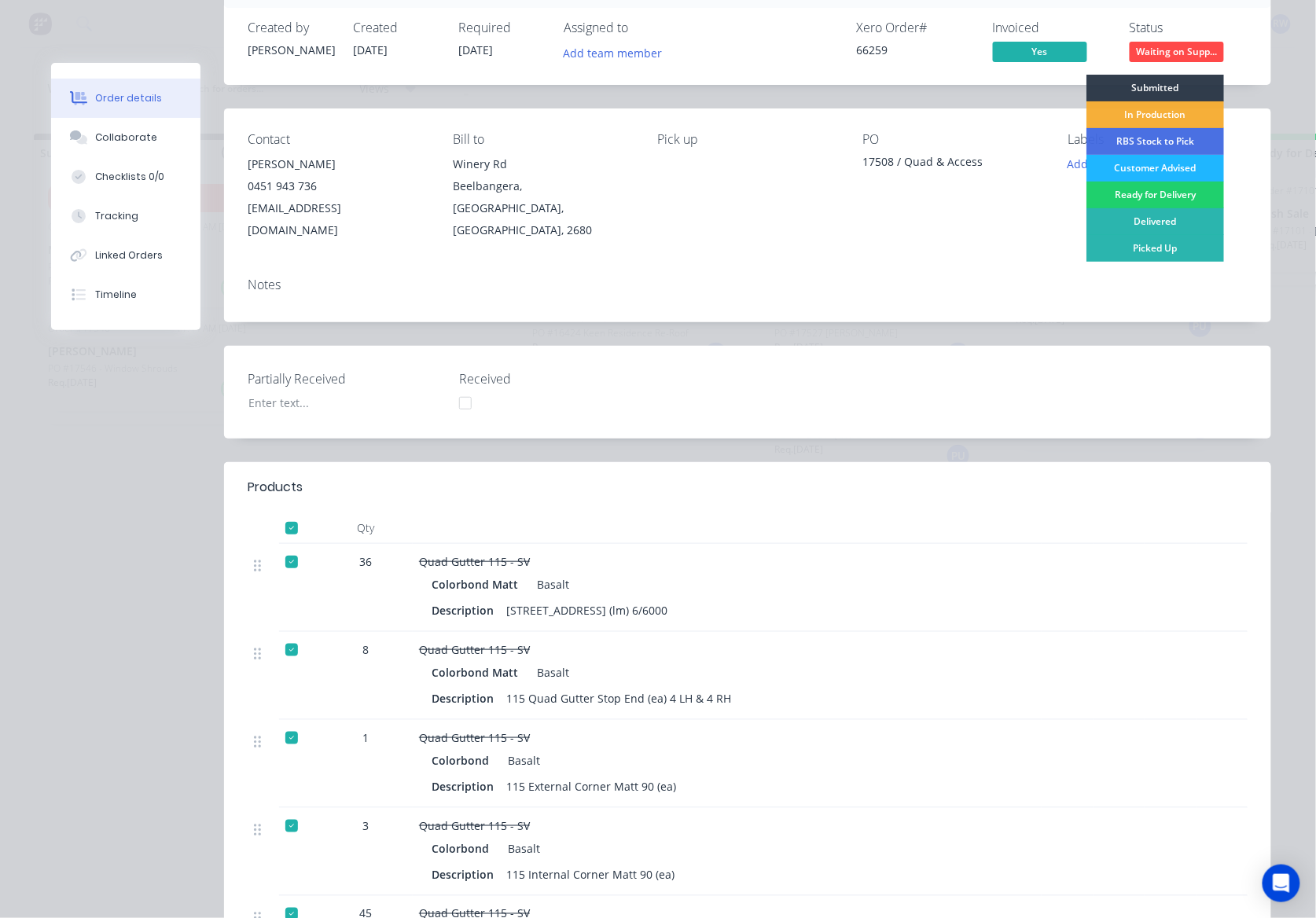
click at [1151, 167] on div "Customer Advised" at bounding box center [1155, 168] width 138 height 27
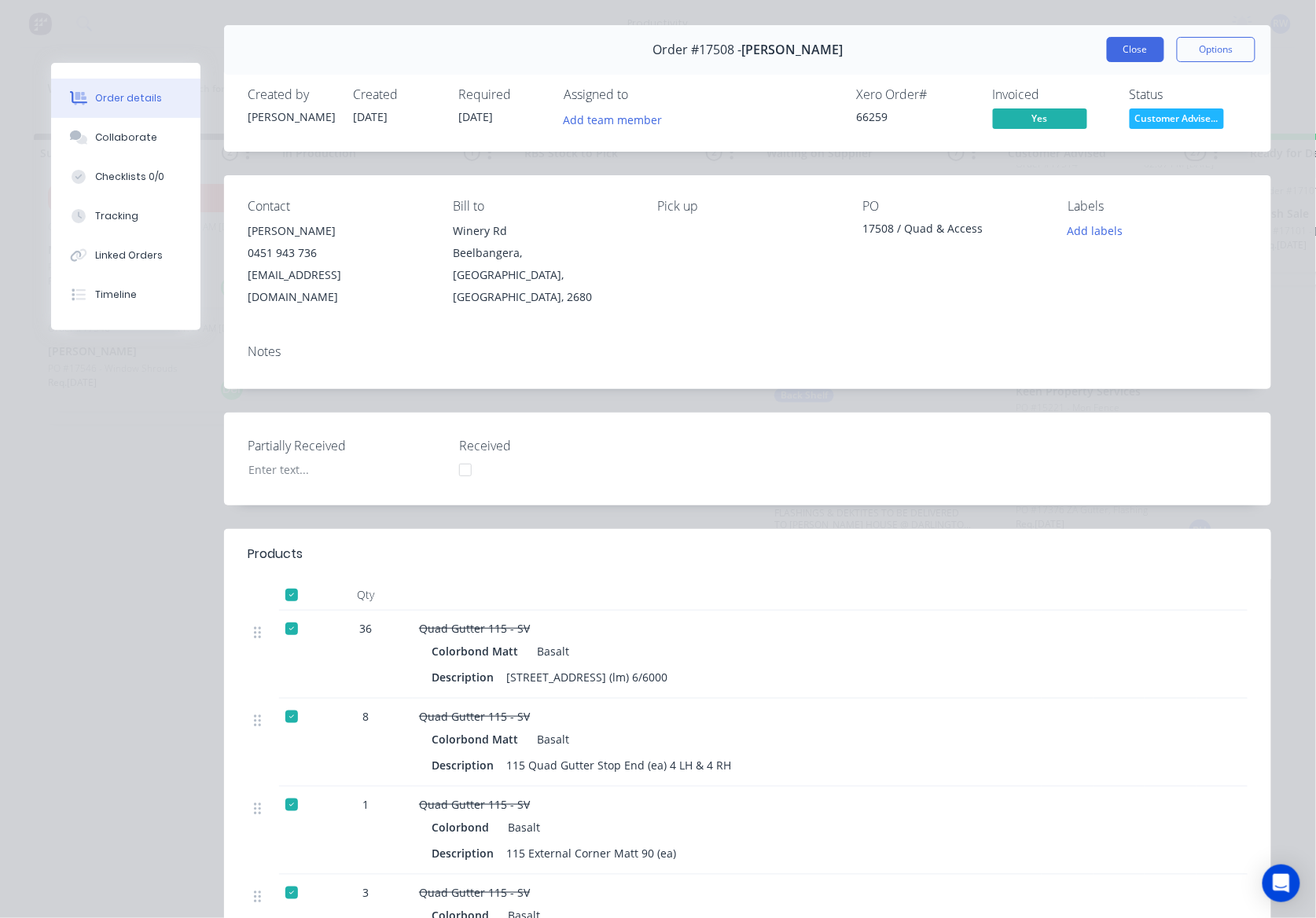
scroll to position [0, 0]
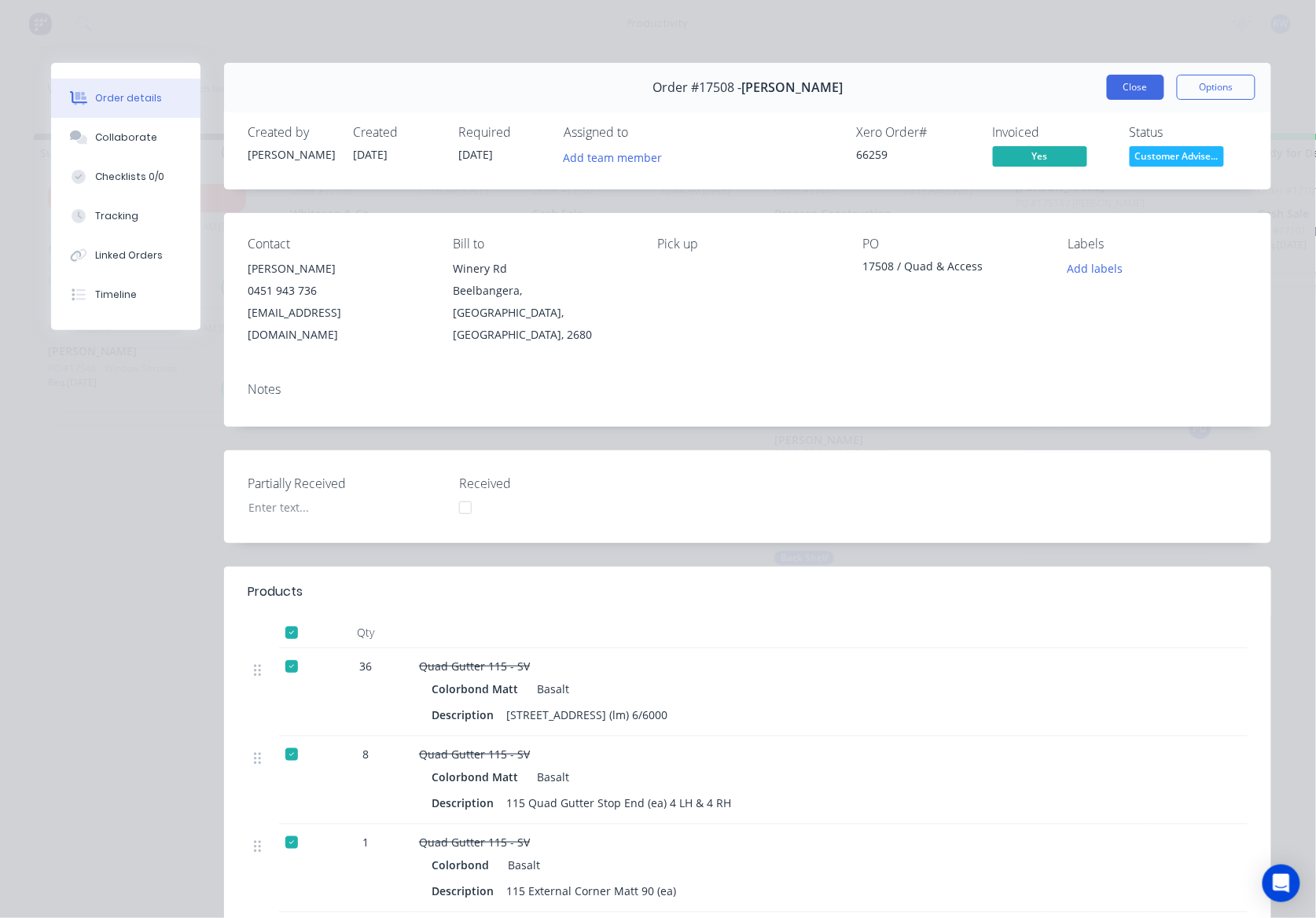
click at [1133, 83] on button "Close" at bounding box center [1136, 87] width 57 height 25
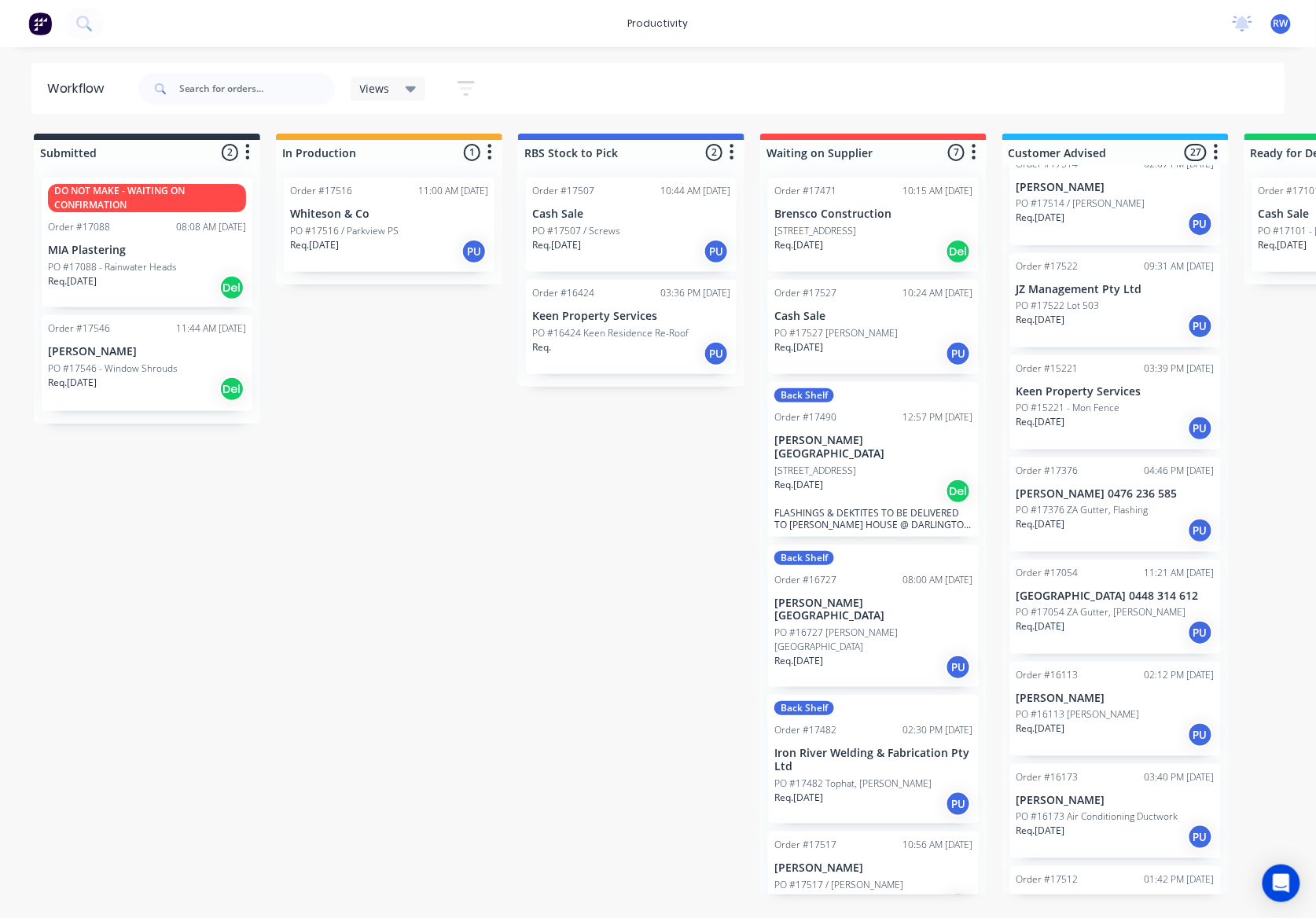
click at [857, 255] on div "Req. 01/09/25 Del" at bounding box center [873, 251] width 198 height 27
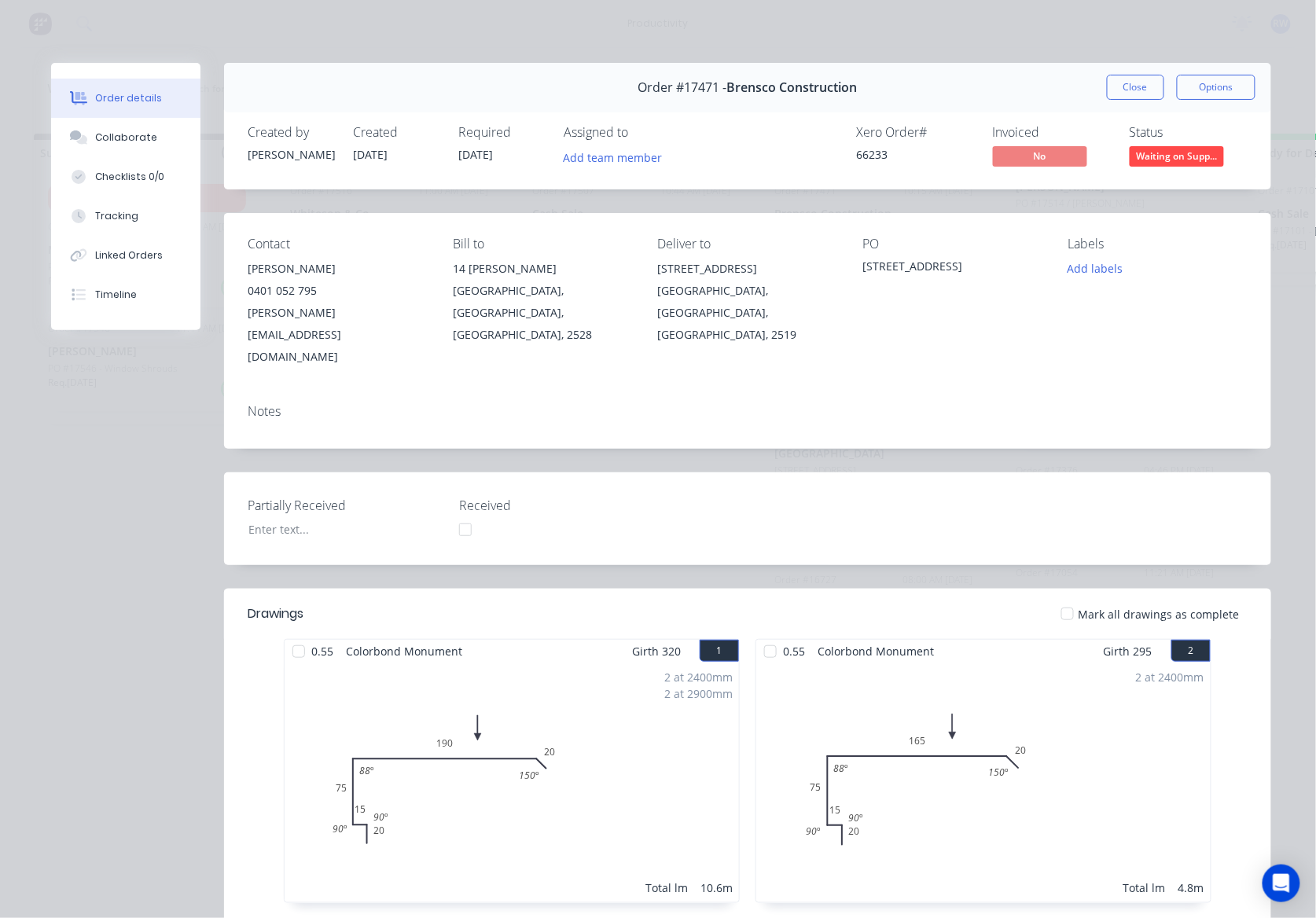
click at [1118, 86] on button "Close" at bounding box center [1136, 87] width 57 height 25
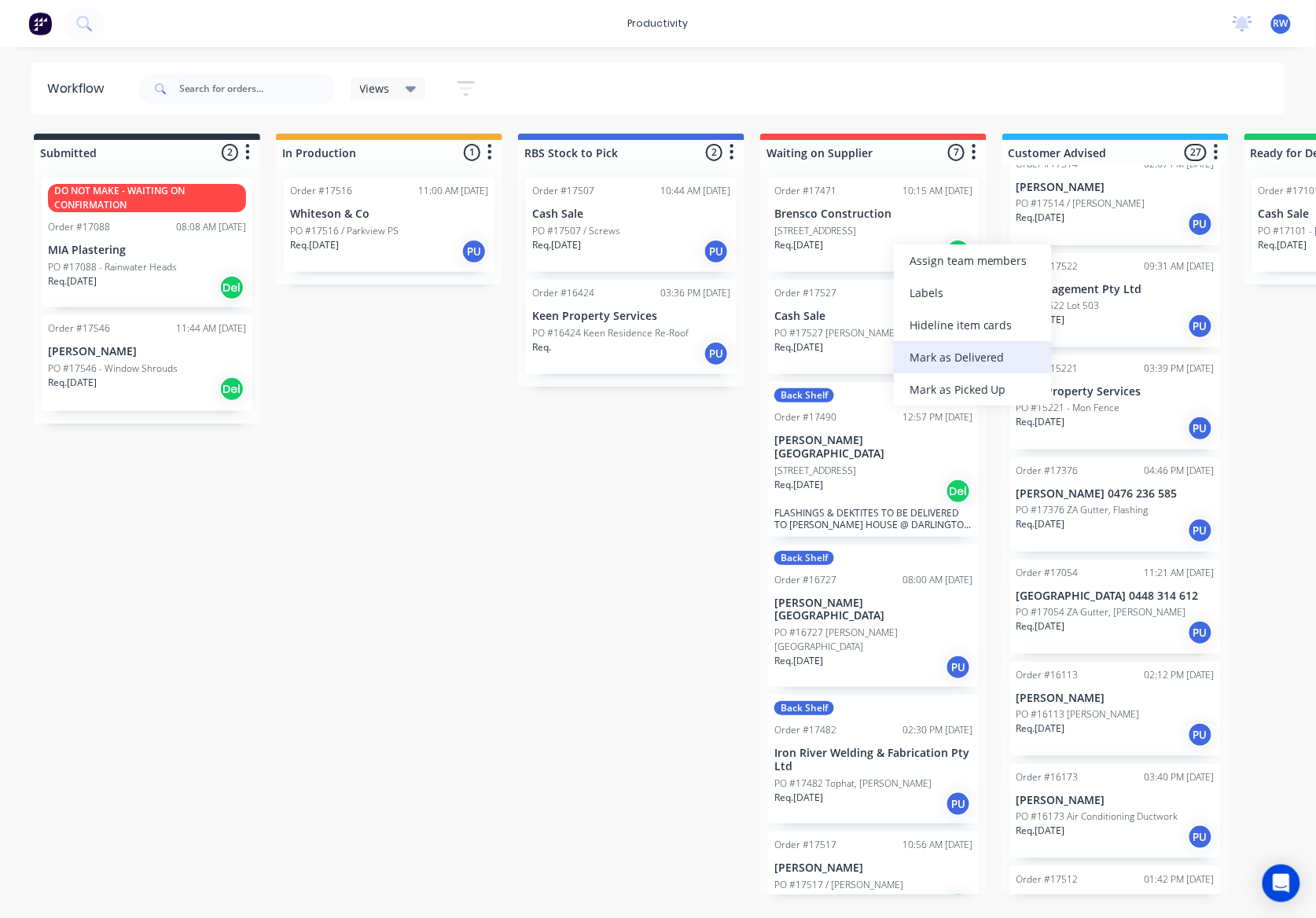
click at [987, 359] on div "Mark as Delivered" at bounding box center [972, 357] width 158 height 32
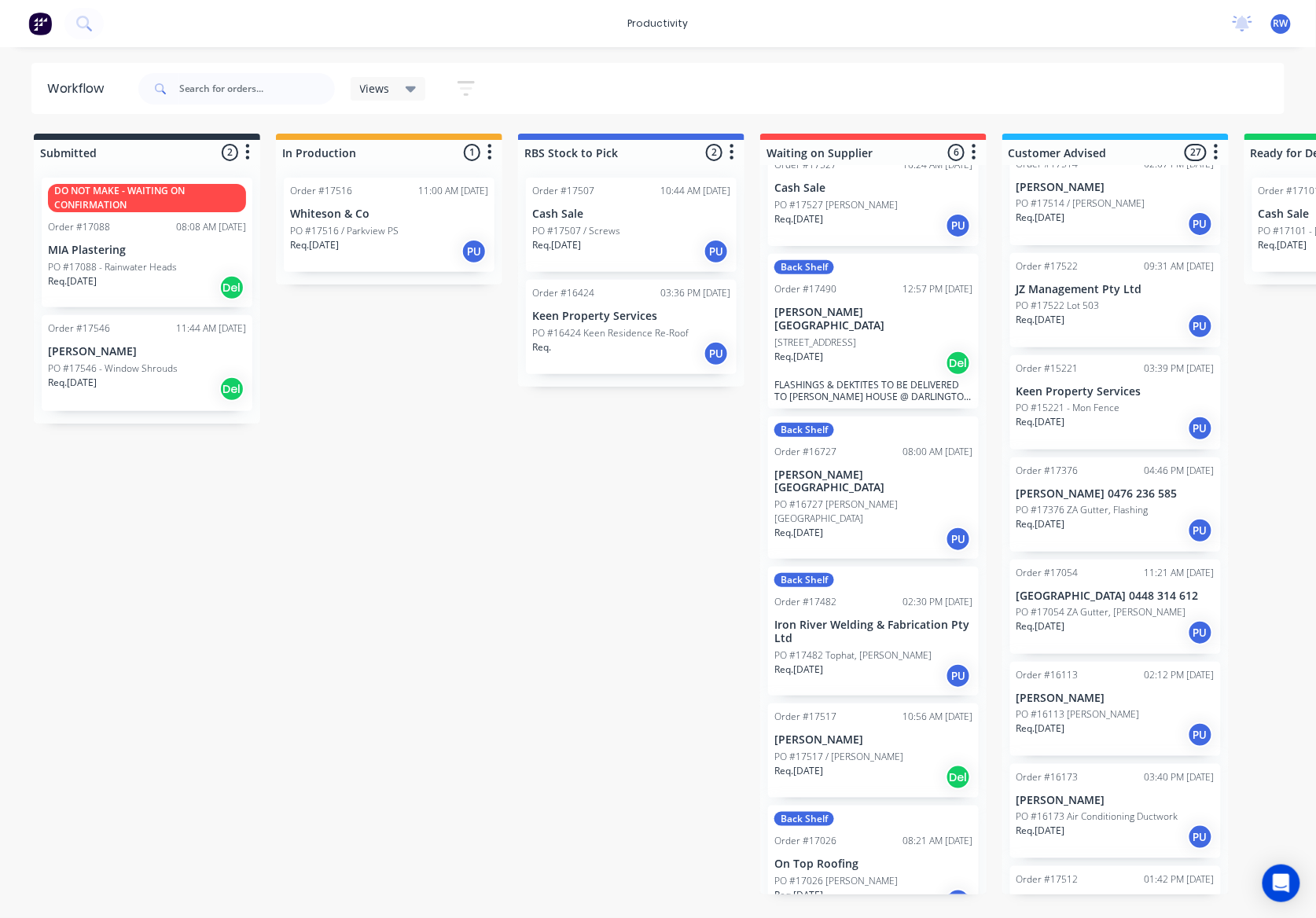
scroll to position [33, 0]
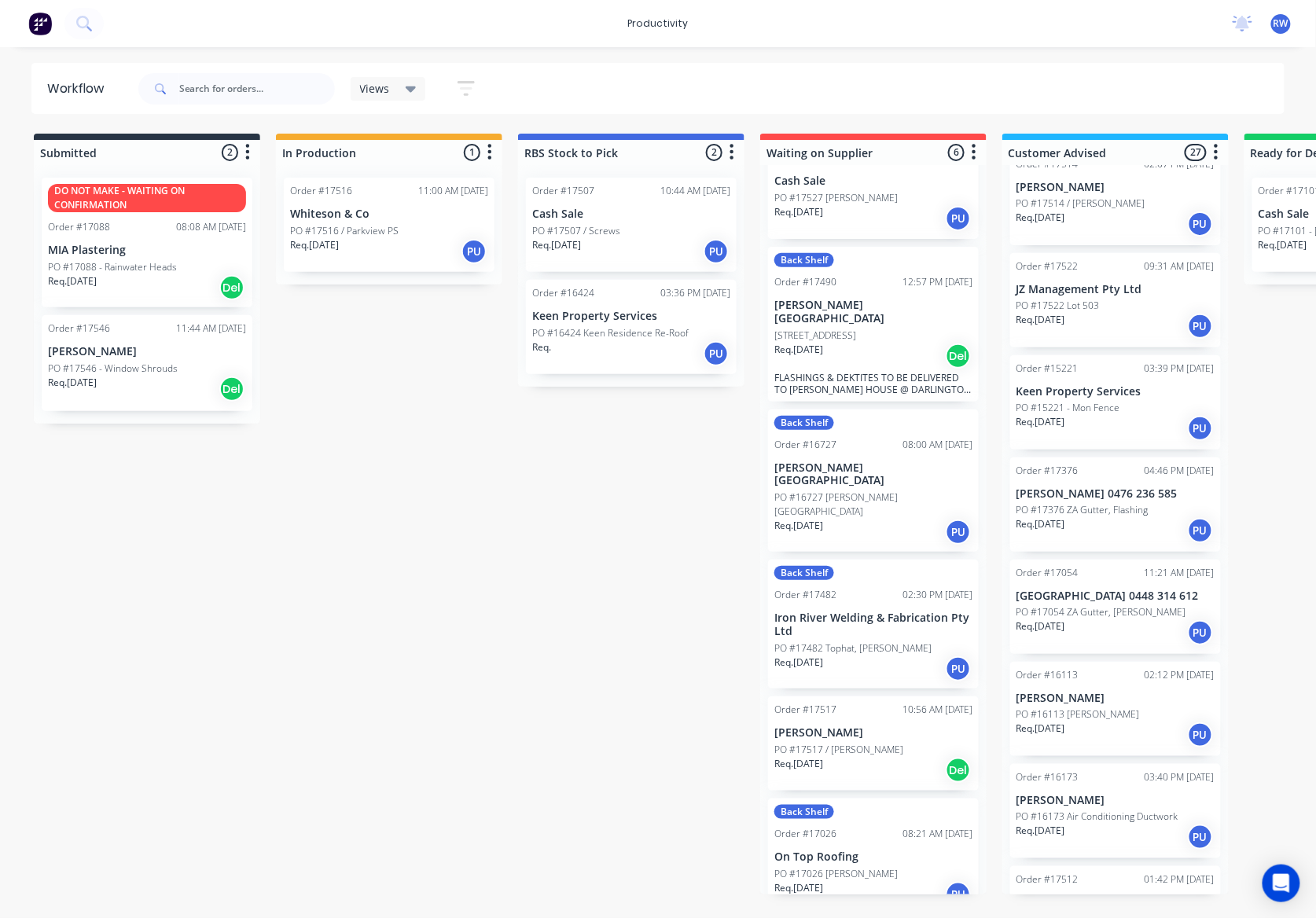
click at [875, 742] on div "PO #17517 / [PERSON_NAME]" at bounding box center [873, 749] width 198 height 14
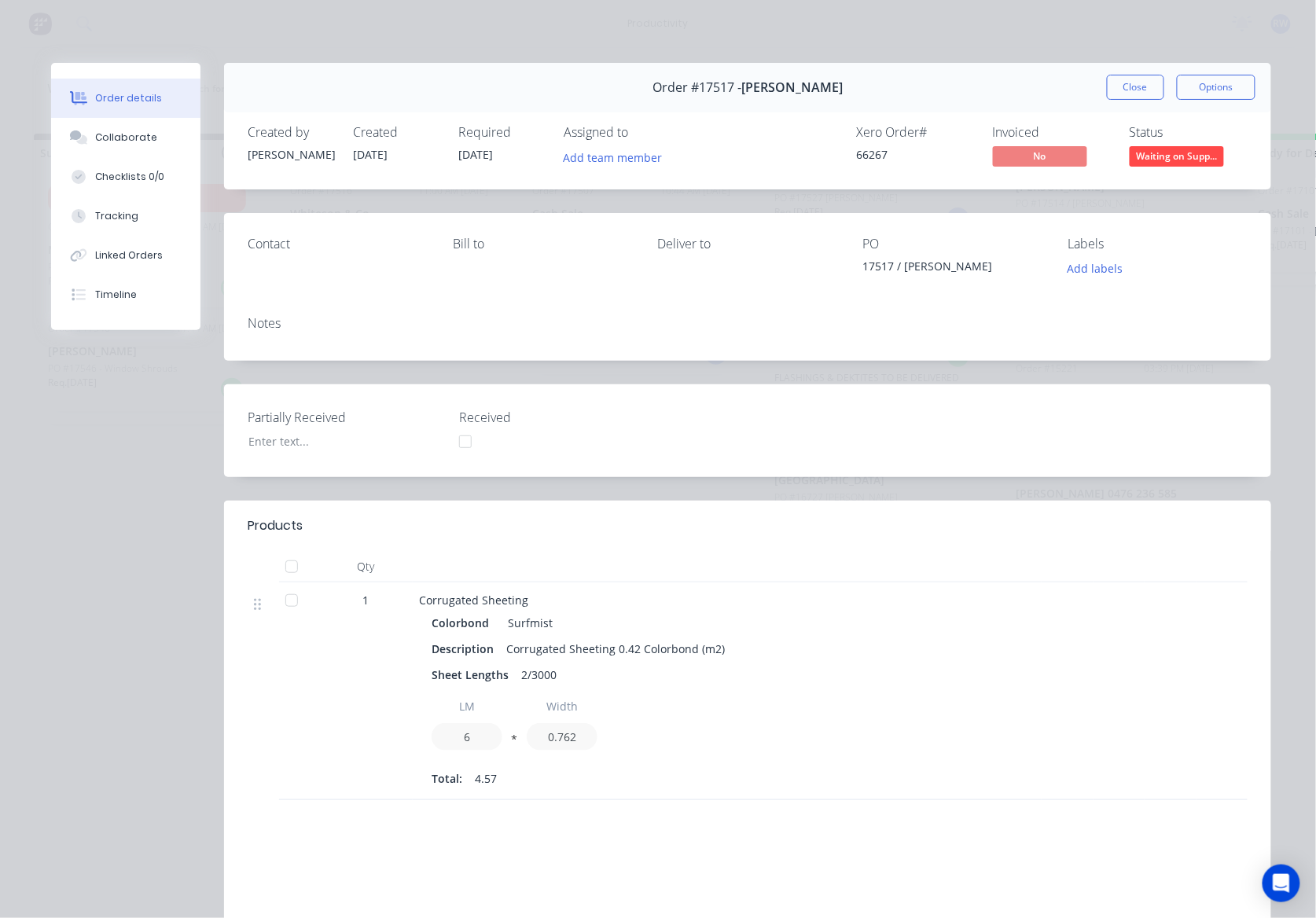
click at [284, 602] on div at bounding box center [291, 601] width 31 height 31
click at [1162, 170] on button "Waiting on Supp..." at bounding box center [1177, 158] width 94 height 24
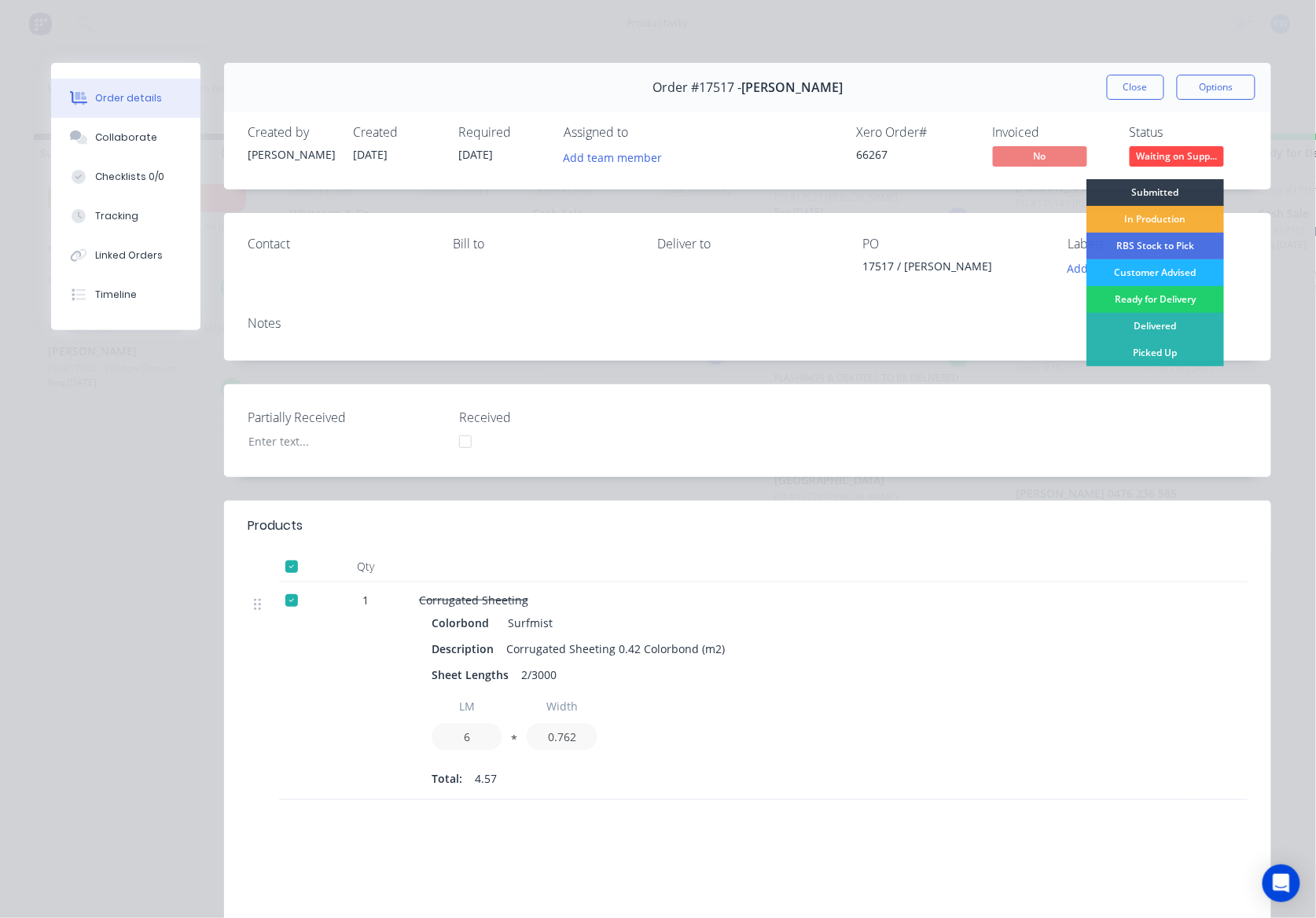
click at [1179, 269] on div "Customer Advised" at bounding box center [1155, 272] width 138 height 27
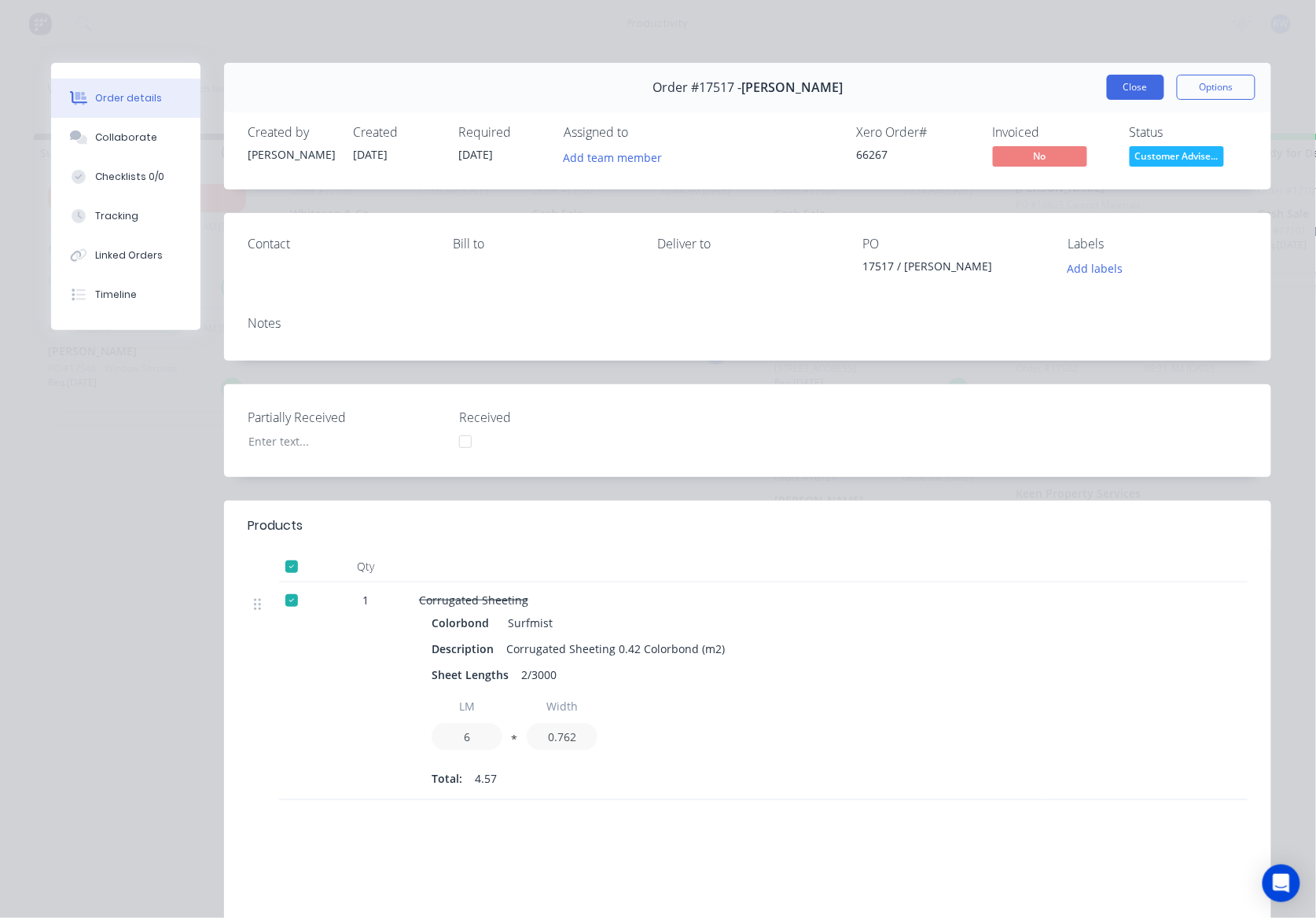
click at [1121, 86] on button "Close" at bounding box center [1136, 87] width 57 height 25
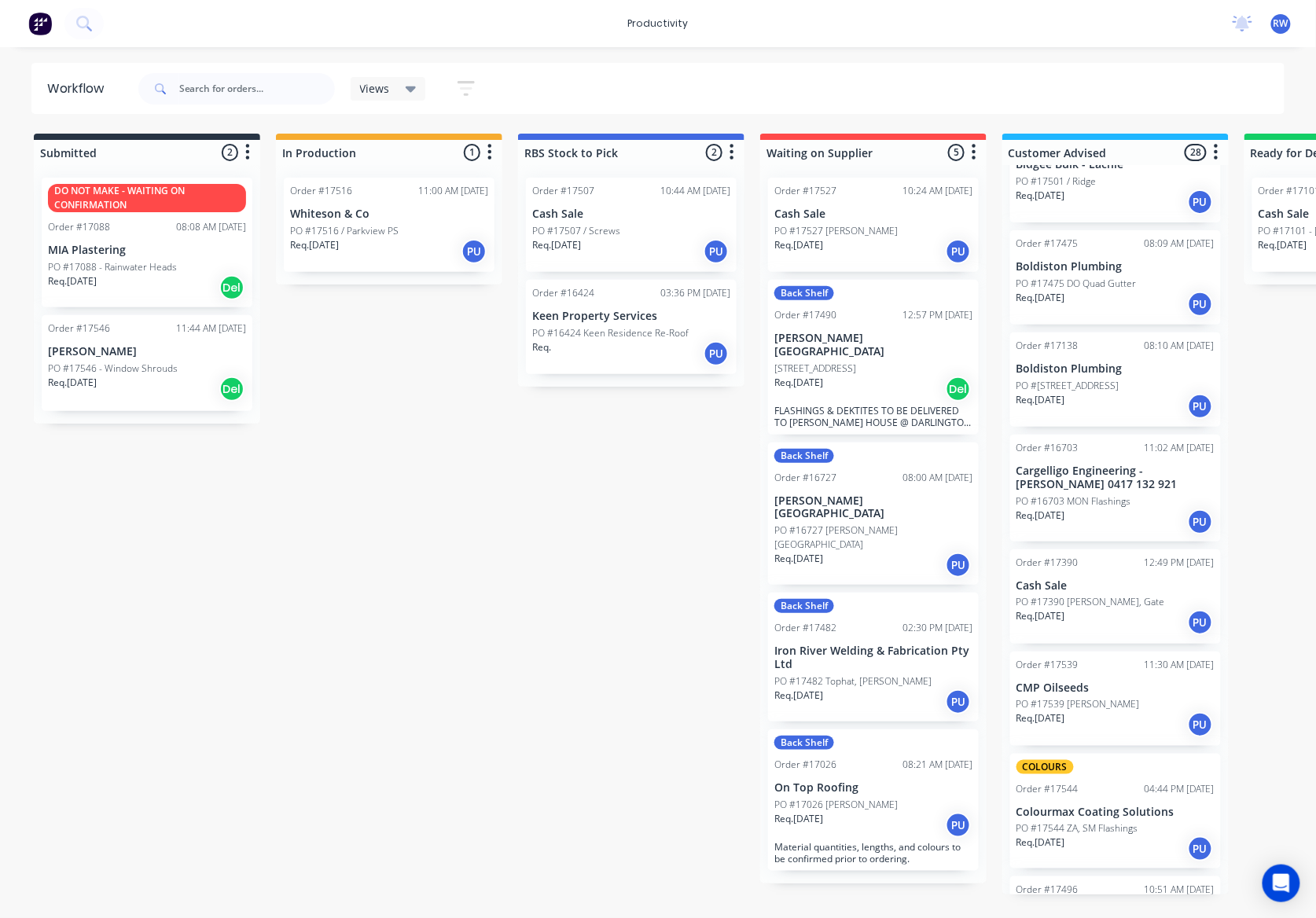
scroll to position [355, 0]
click at [1119, 614] on div "Req. 19/08/25 PU" at bounding box center [1115, 623] width 198 height 27
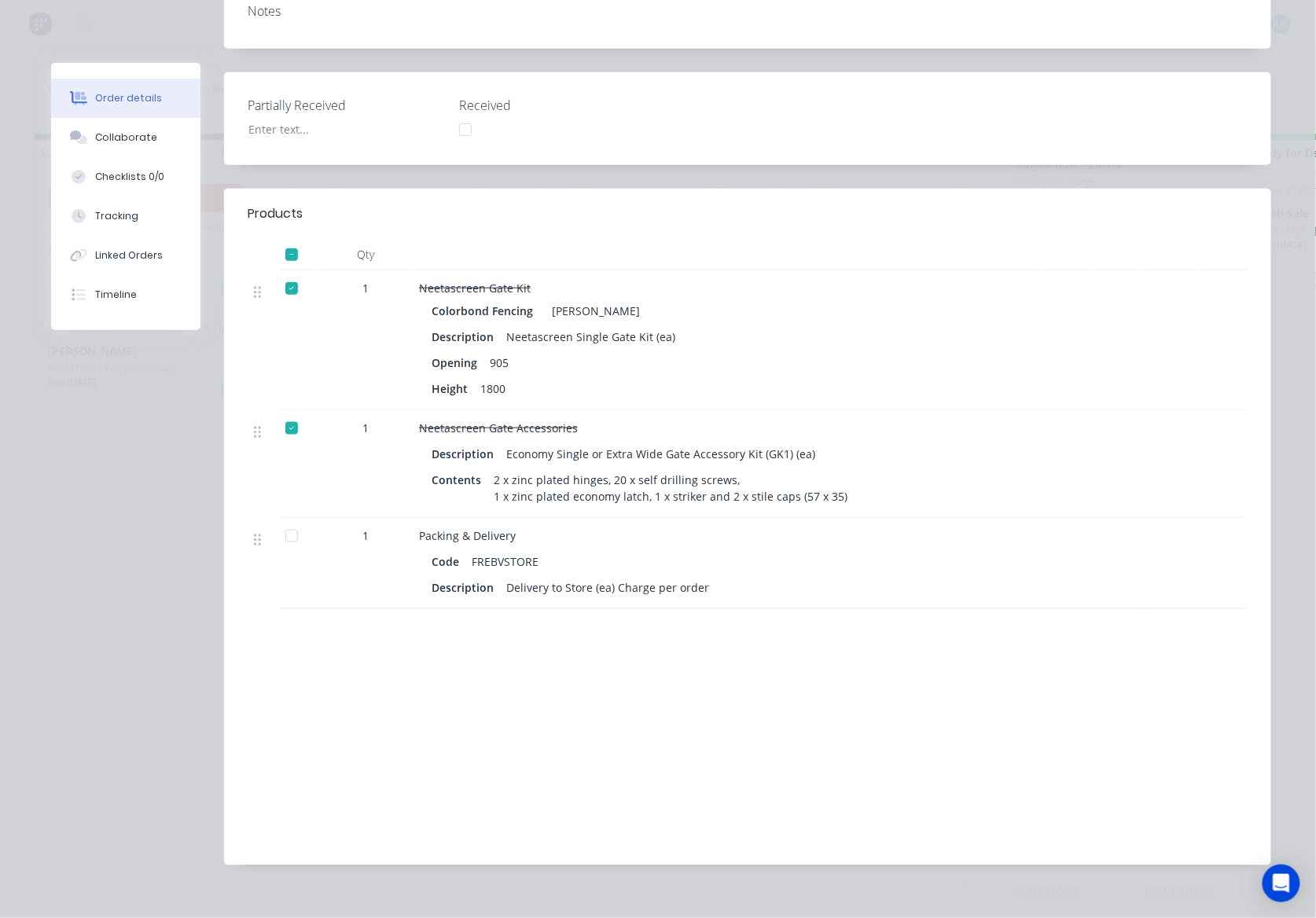
scroll to position [0, 0]
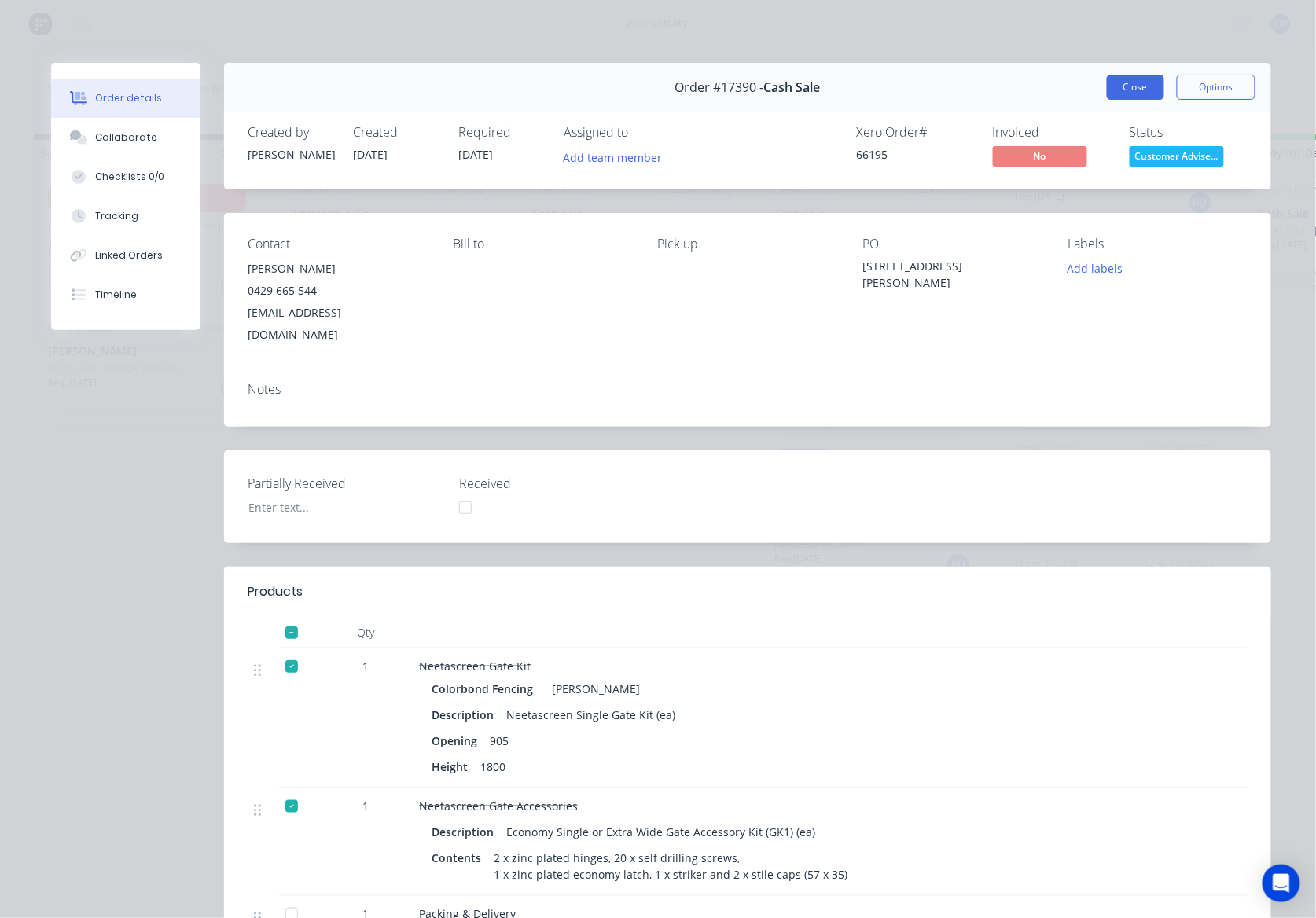
click at [1126, 84] on button "Close" at bounding box center [1136, 87] width 57 height 25
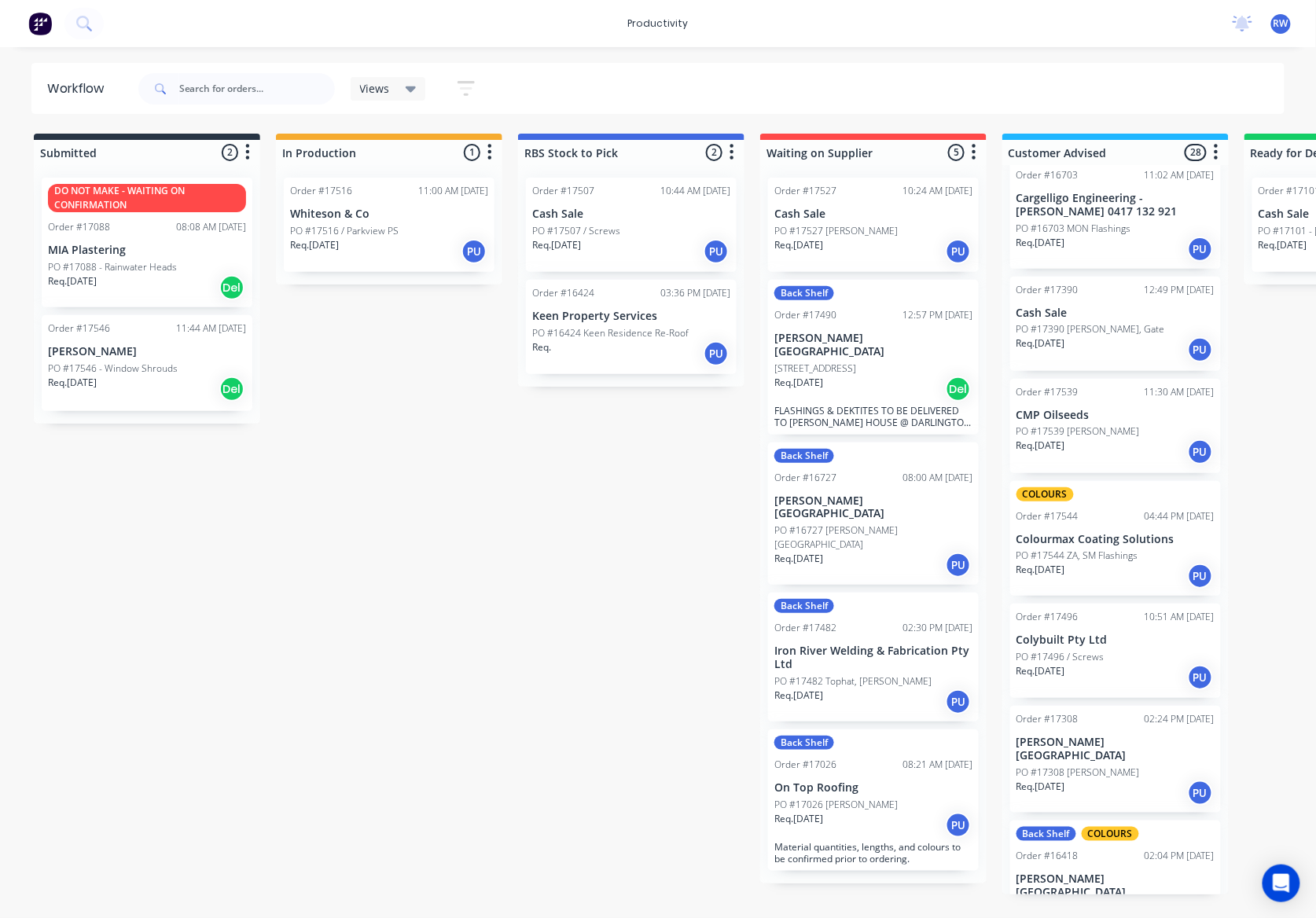
scroll to position [523, 0]
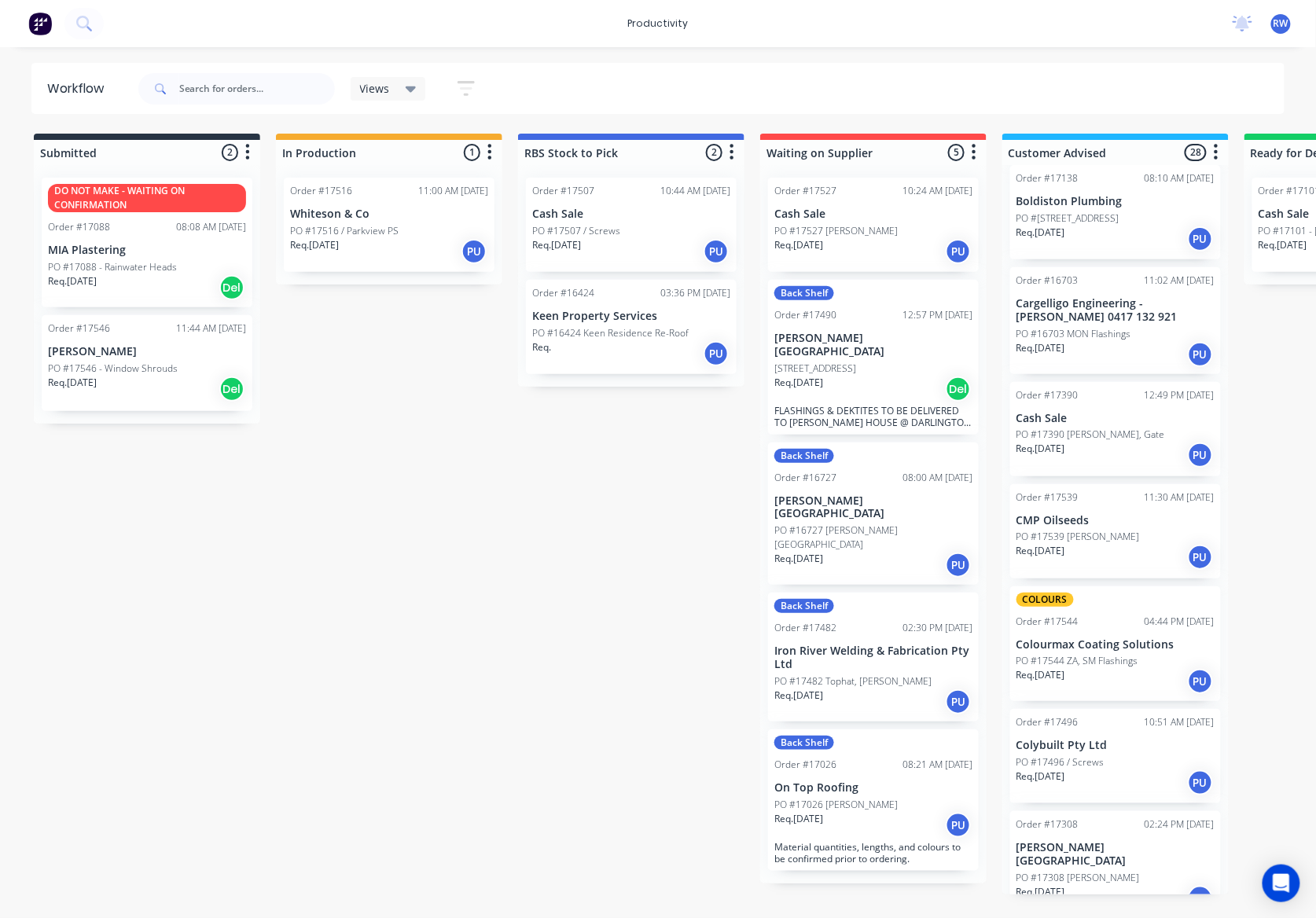
click at [1105, 450] on div "Req. 19/08/25 PU" at bounding box center [1115, 455] width 198 height 27
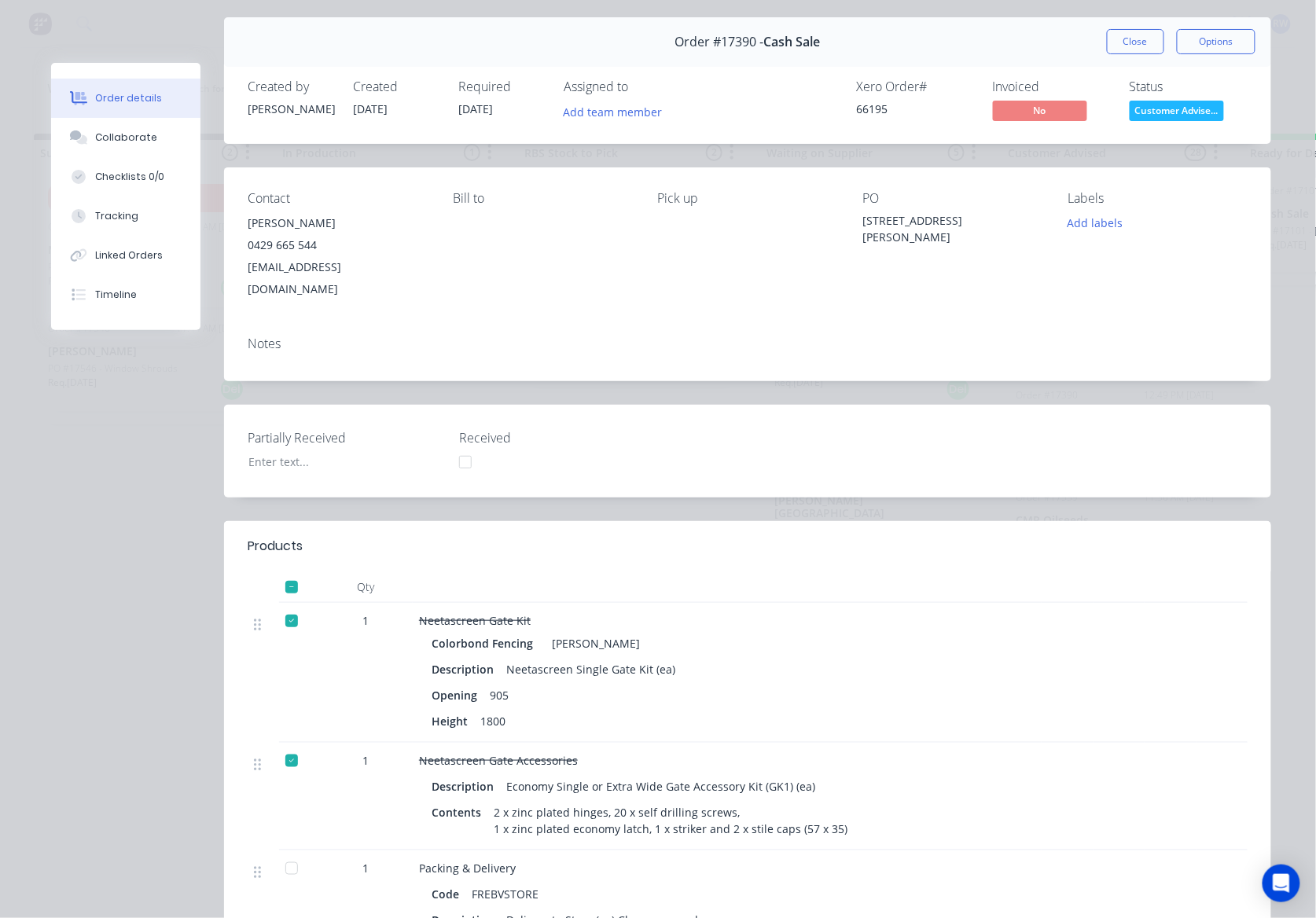
scroll to position [0, 0]
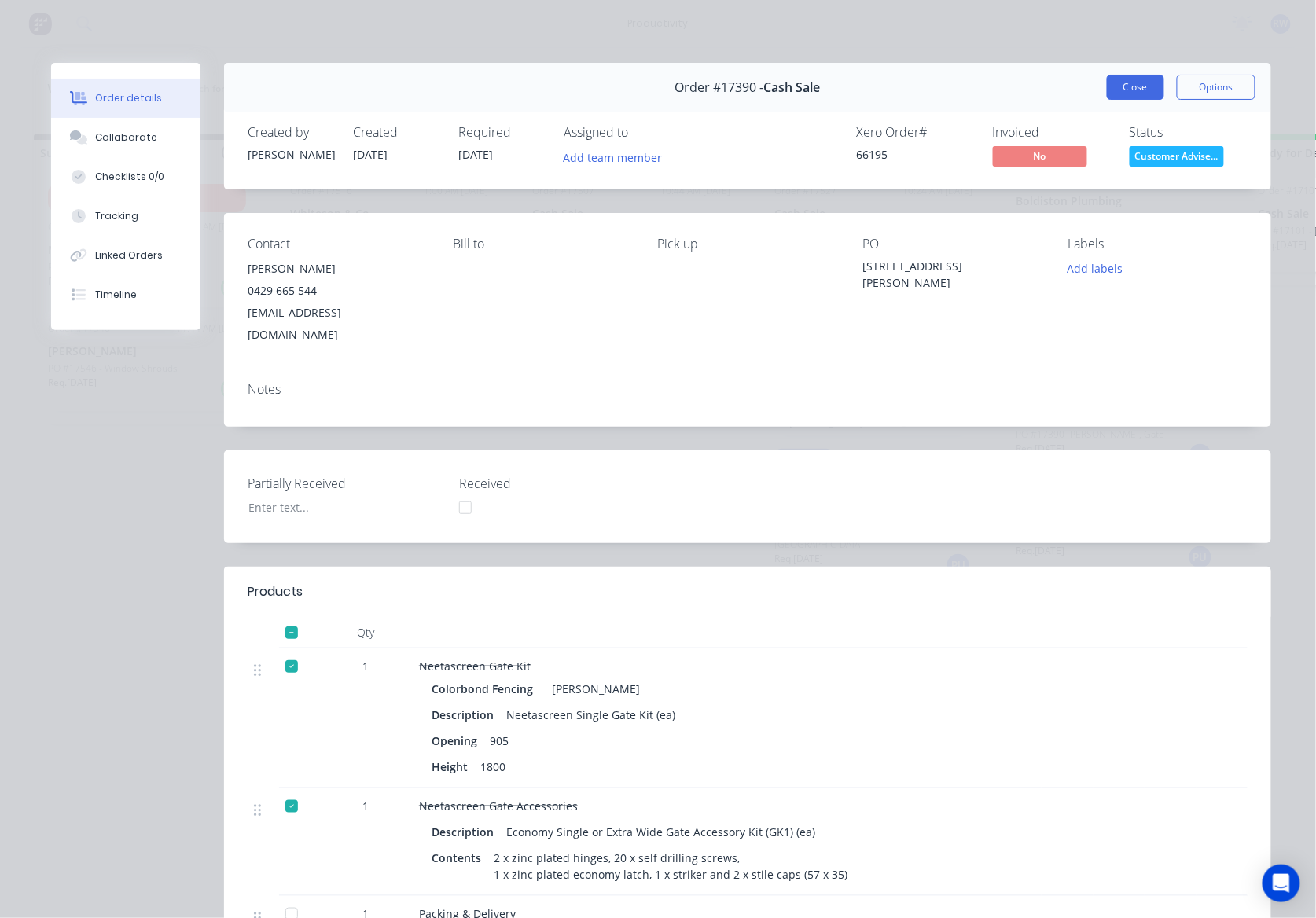
click at [1121, 82] on button "Close" at bounding box center [1136, 87] width 57 height 25
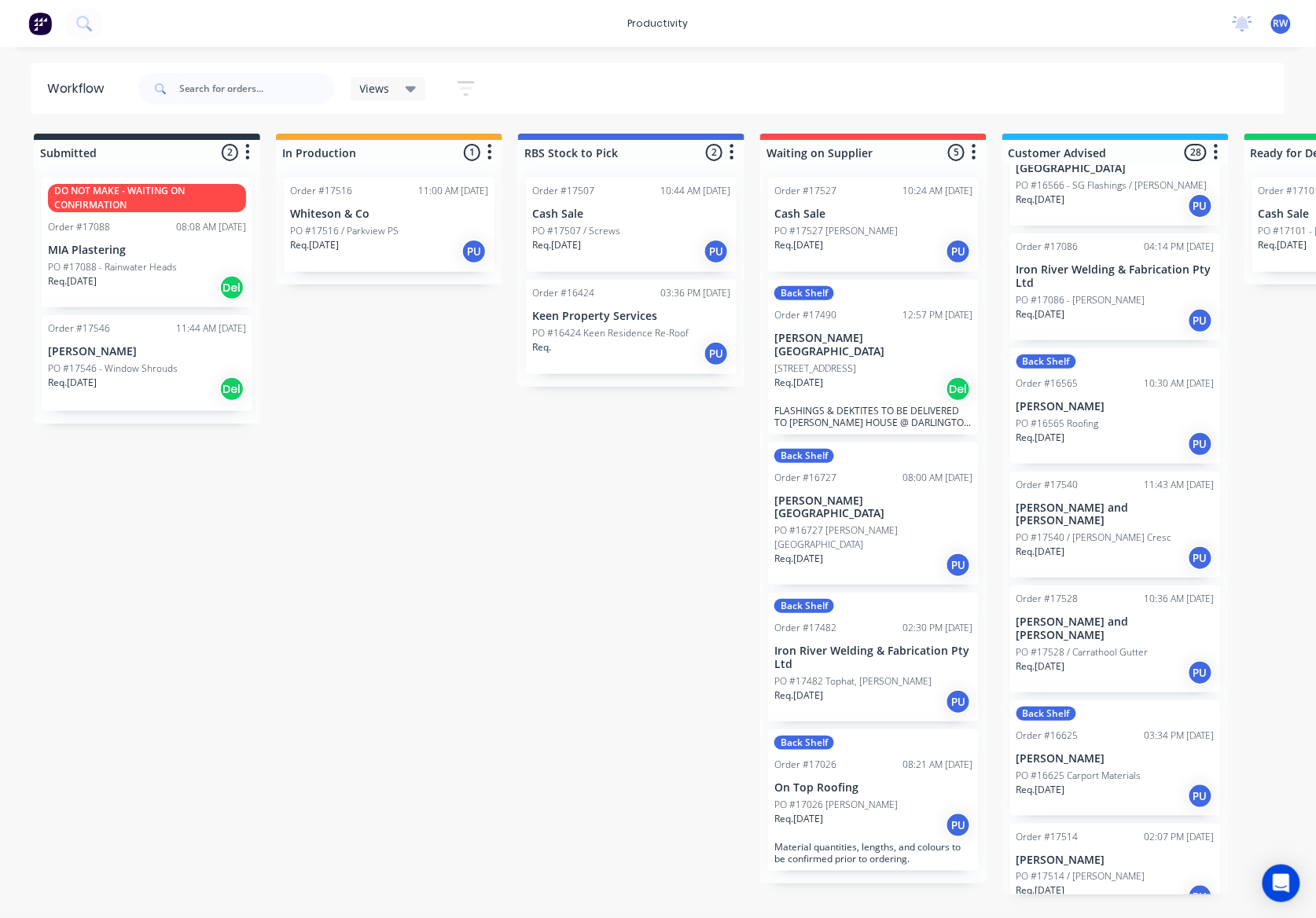
scroll to position [1677, 0]
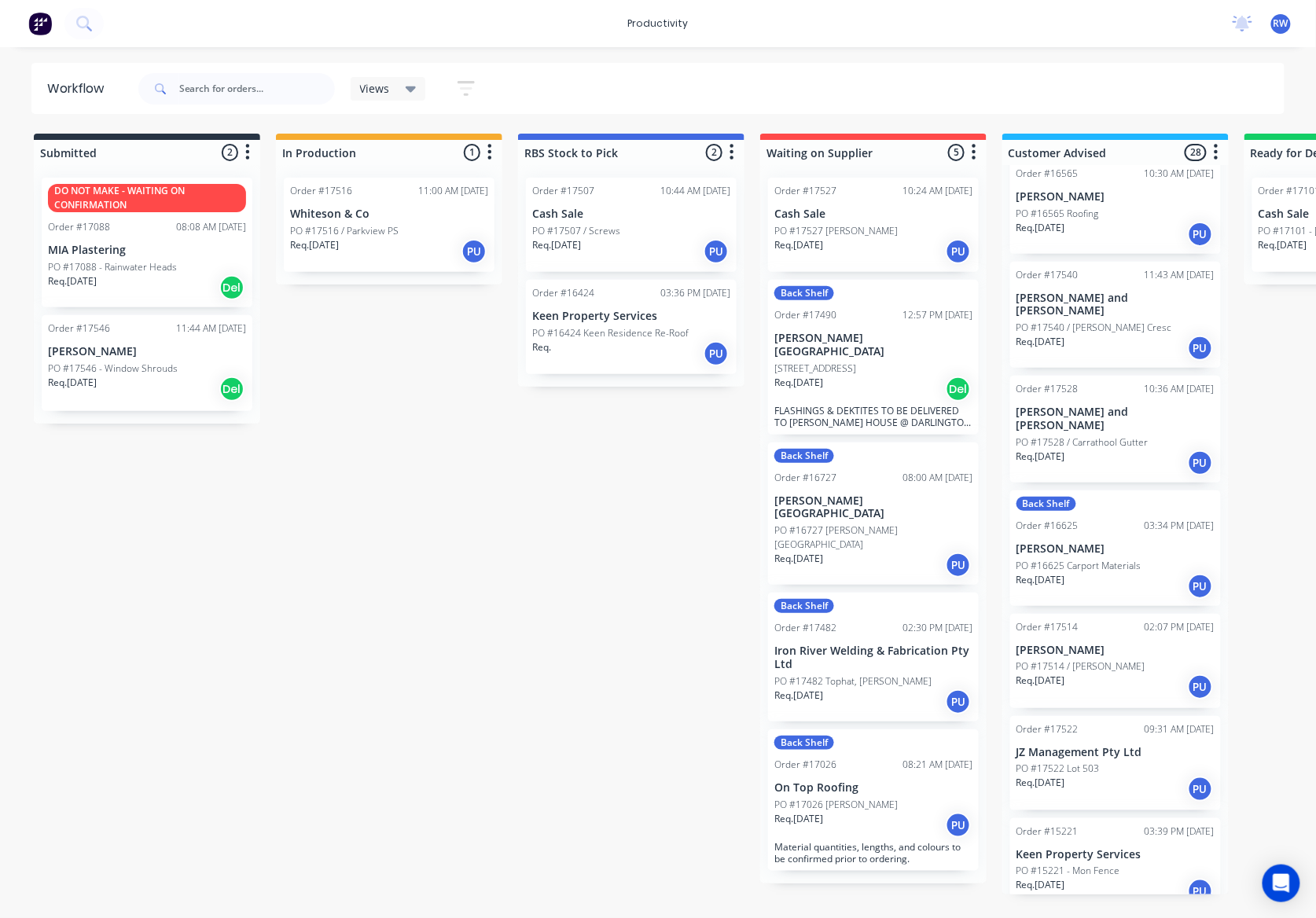
click at [1100, 660] on p "PO #17514 / [PERSON_NAME]" at bounding box center [1081, 666] width 129 height 14
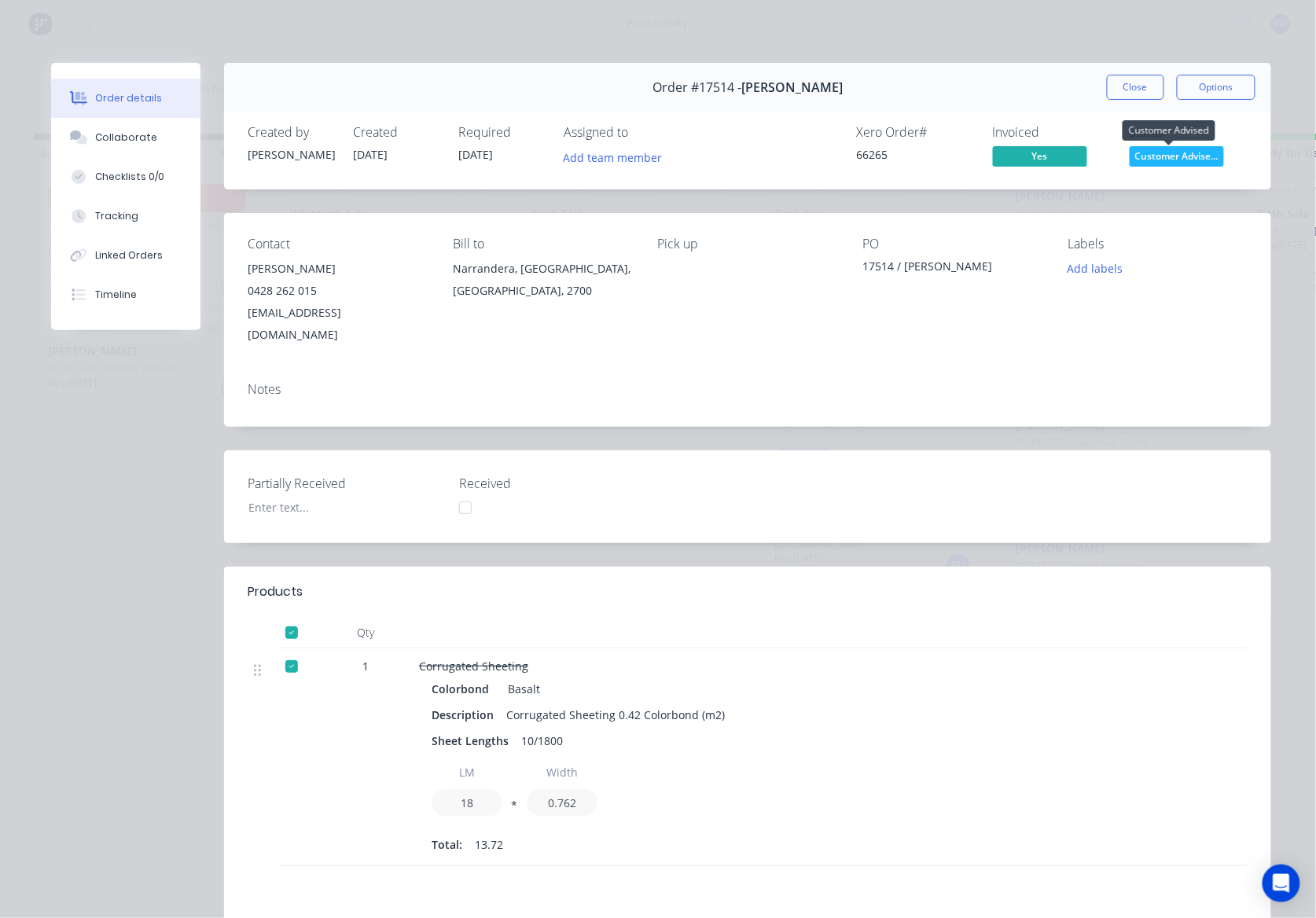
click at [1176, 149] on span "Customer Advise..." at bounding box center [1177, 156] width 94 height 20
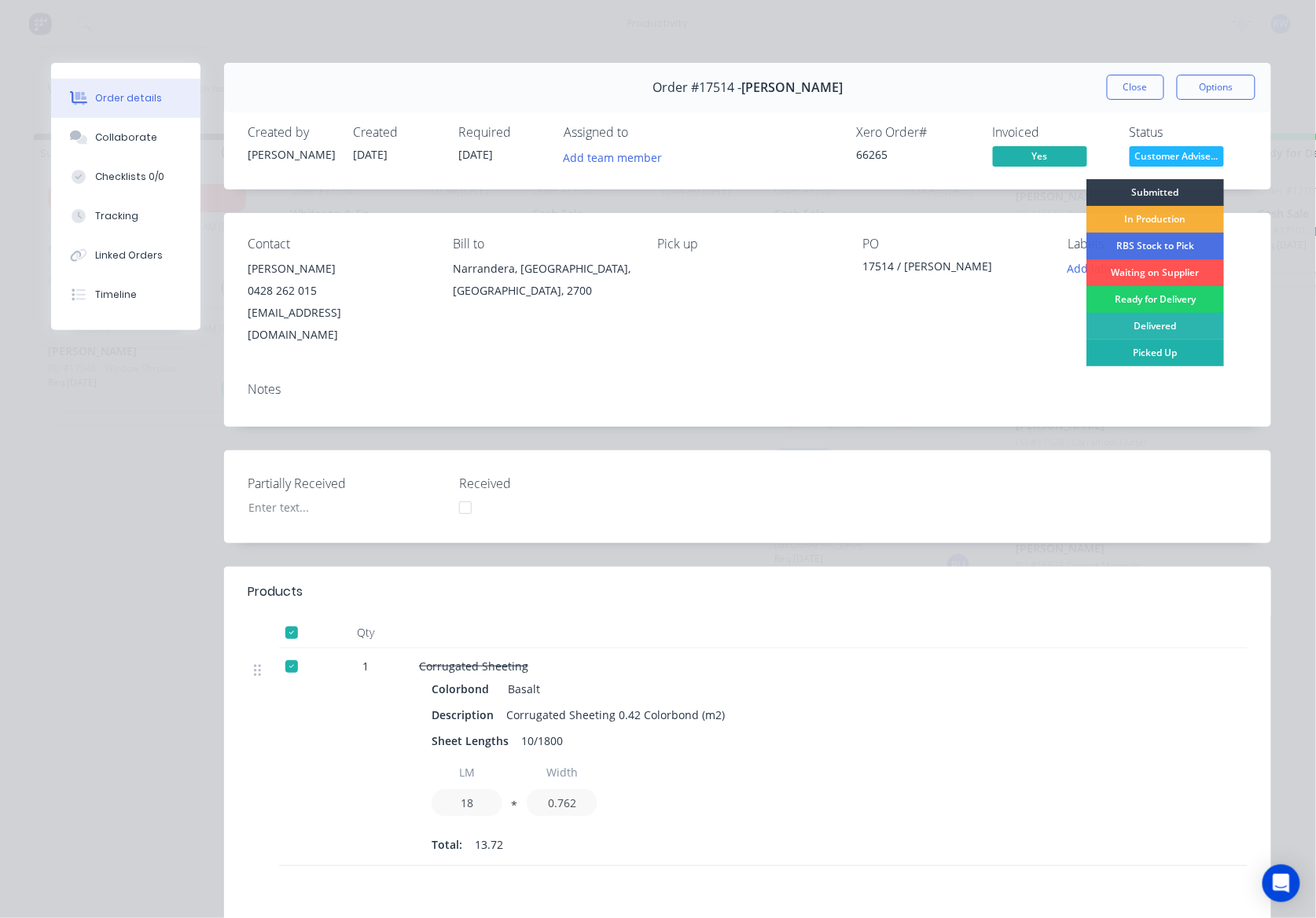
click at [1167, 349] on div "Picked Up" at bounding box center [1155, 353] width 138 height 27
